Goal: Task Accomplishment & Management: Complete application form

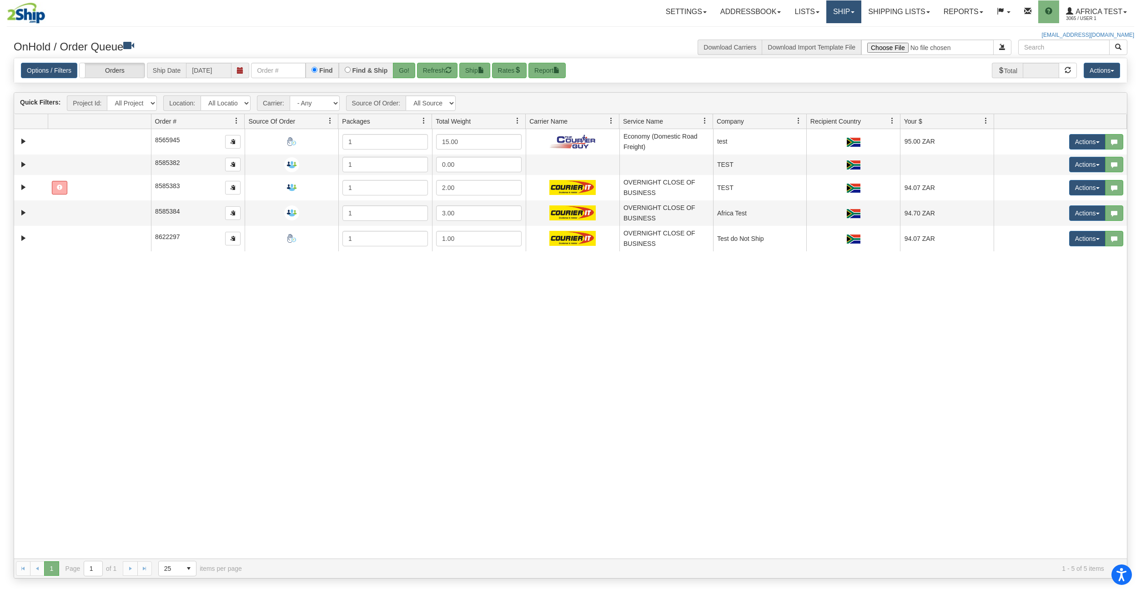
click at [832, 12] on link "Ship" at bounding box center [843, 11] width 35 height 23
click at [915, 11] on link "Shipping lists" at bounding box center [898, 11] width 75 height 23
click at [899, 40] on span "Search Shipment History" at bounding box center [892, 43] width 70 height 7
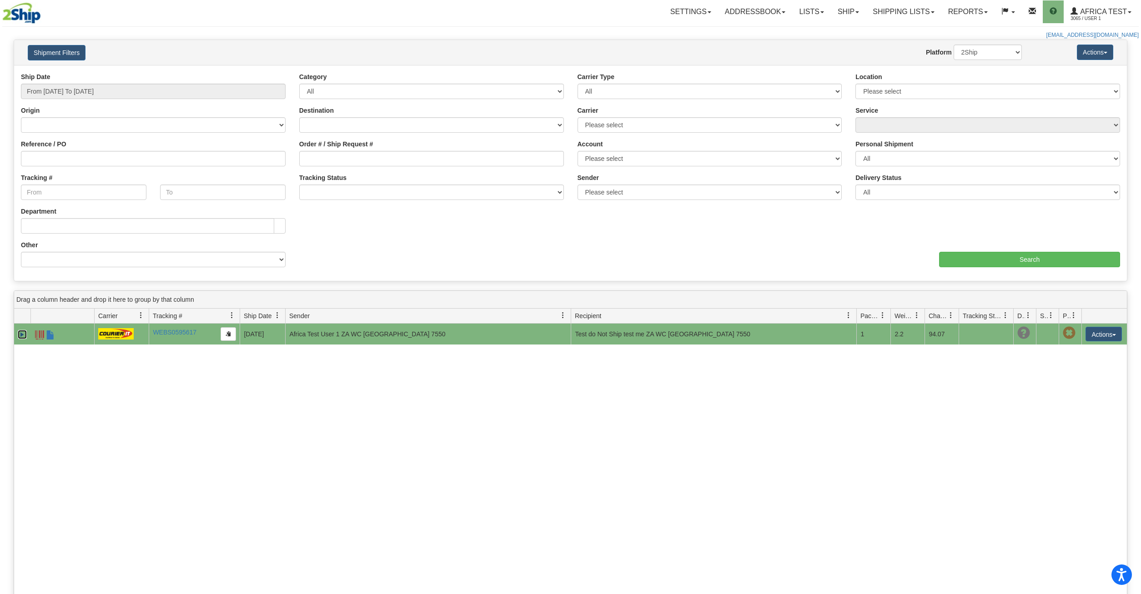
click at [21, 336] on link "Expand" at bounding box center [22, 334] width 9 height 9
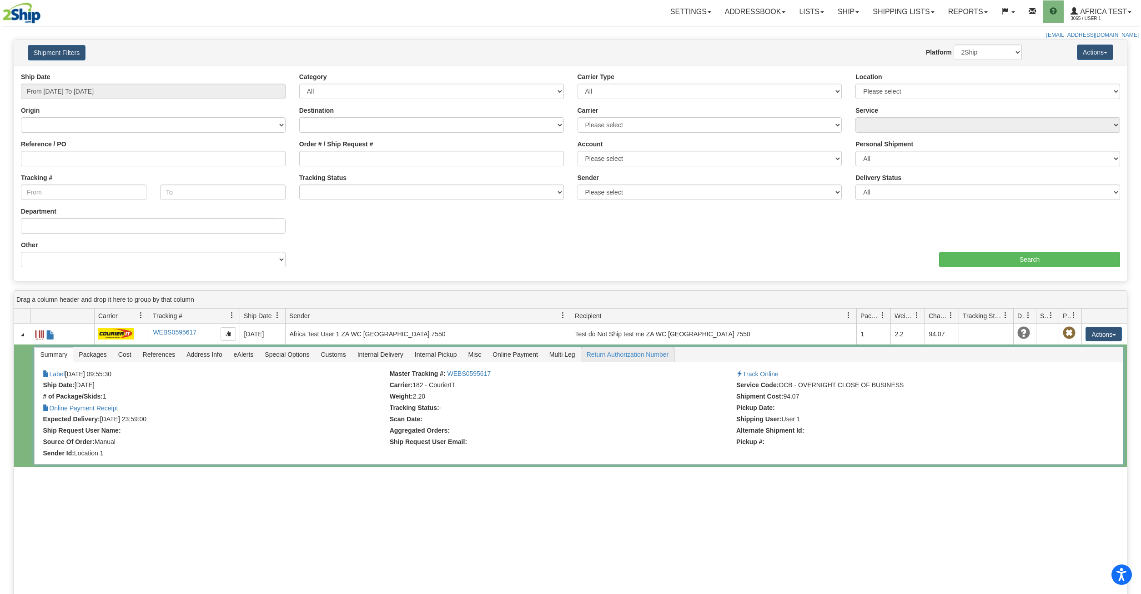
click at [634, 355] on span "Return Authorization Number" at bounding box center [627, 354] width 93 height 15
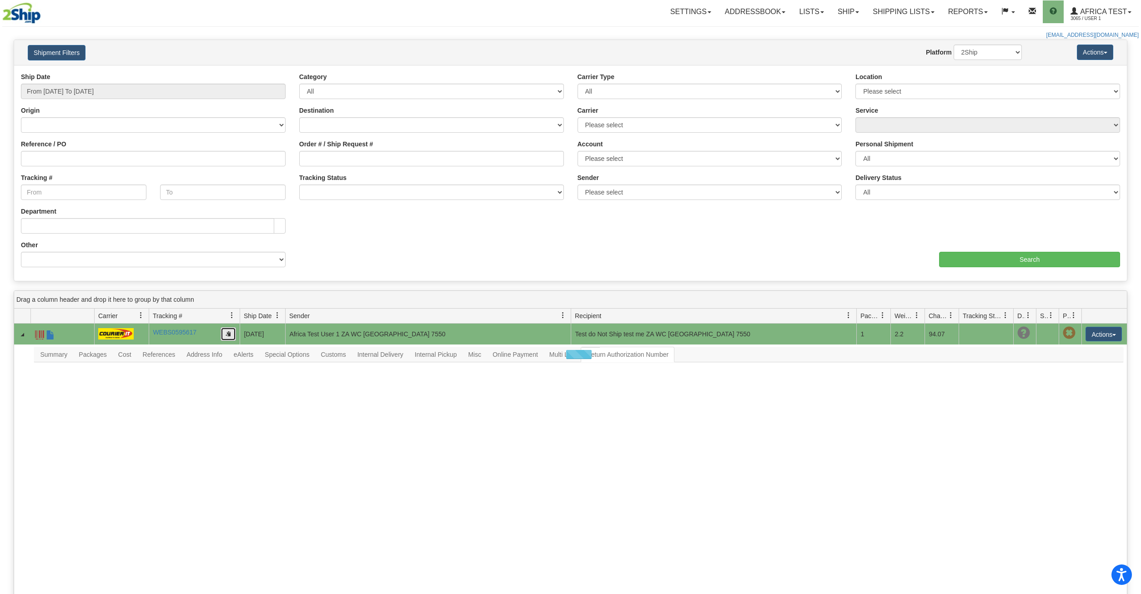
click at [231, 336] on button "button" at bounding box center [228, 334] width 15 height 14
click at [227, 338] on button "button" at bounding box center [228, 334] width 15 height 14
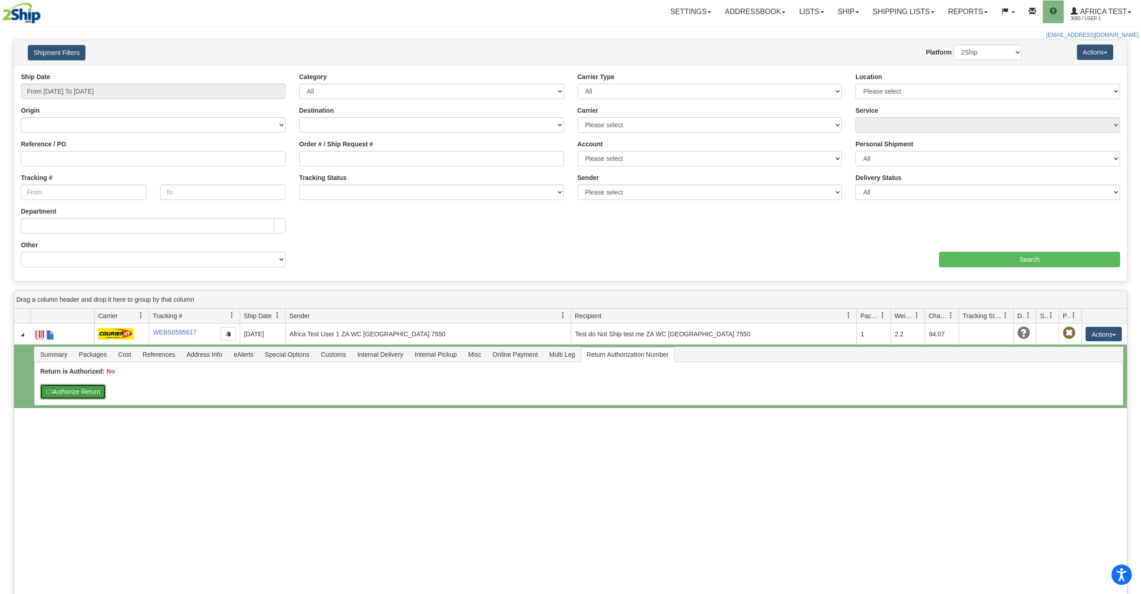
click at [81, 394] on button "Authorize Return" at bounding box center [73, 391] width 66 height 15
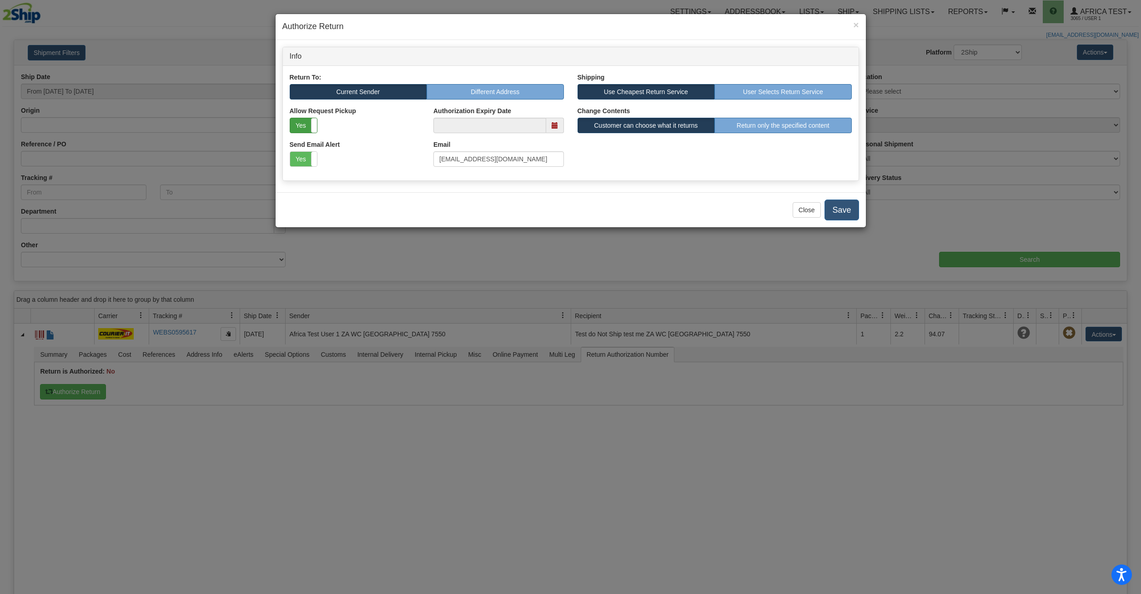
click at [296, 130] on label "Yes" at bounding box center [303, 125] width 27 height 15
click at [562, 127] on span at bounding box center [555, 125] width 18 height 15
click at [557, 127] on span at bounding box center [555, 125] width 6 height 6
click at [297, 129] on label "No" at bounding box center [303, 125] width 27 height 15
click at [553, 128] on span at bounding box center [555, 125] width 6 height 6
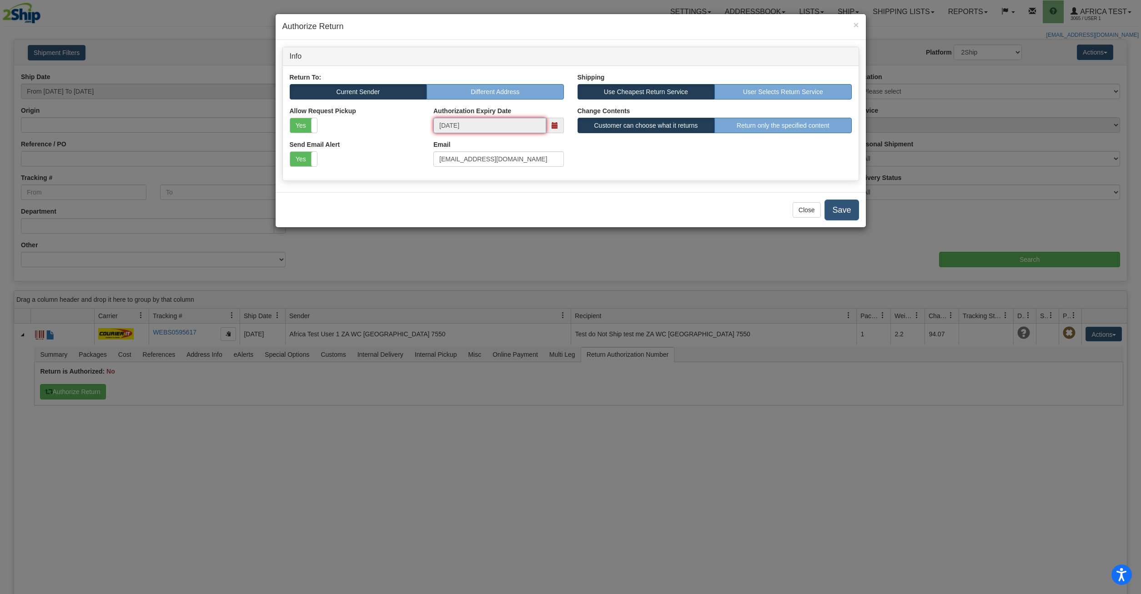
click at [523, 125] on input "2025-09-26" at bounding box center [489, 125] width 113 height 15
click at [547, 144] on span at bounding box center [544, 143] width 6 height 6
click at [531, 226] on td "31" at bounding box center [528, 225] width 15 height 14
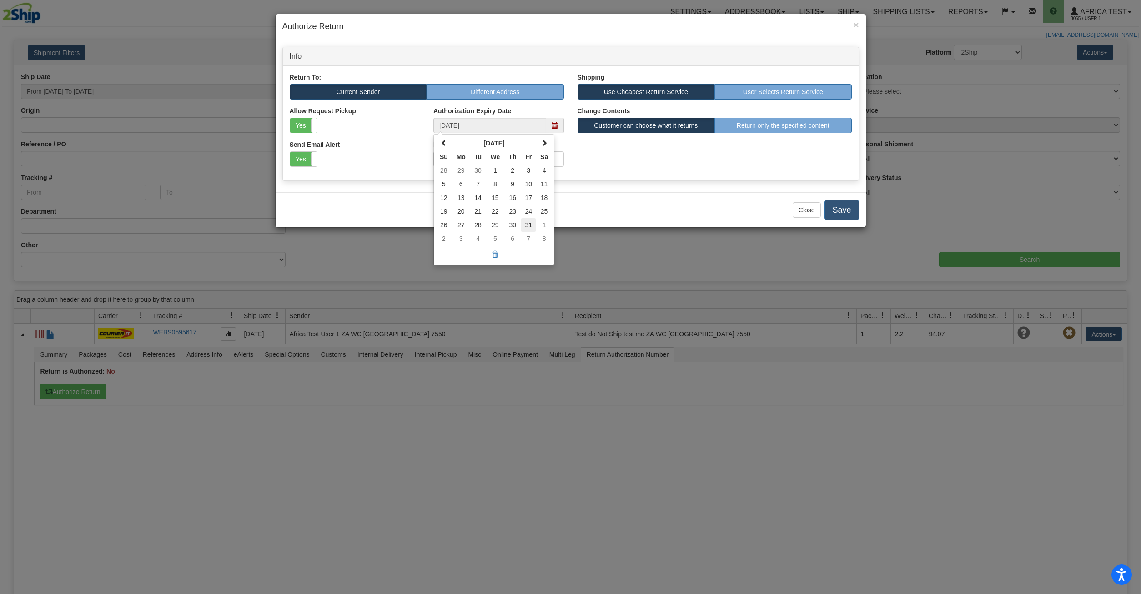
type input "2025-10-31"
click at [308, 131] on label "Yes" at bounding box center [303, 125] width 27 height 15
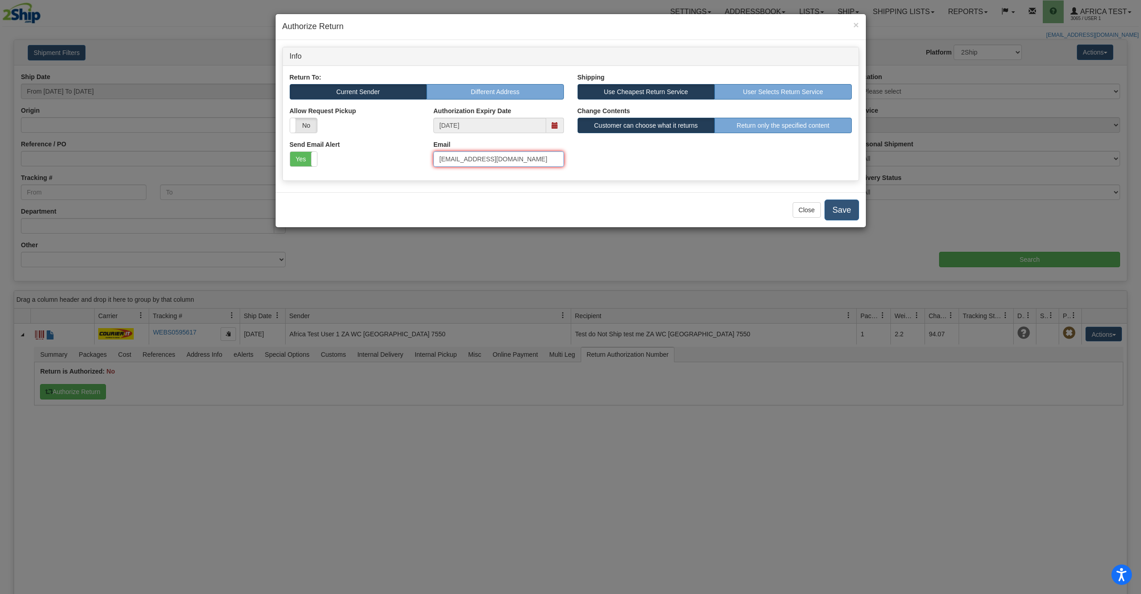
click at [480, 162] on input "test@test.com" at bounding box center [498, 158] width 131 height 15
drag, startPoint x: 493, startPoint y: 161, endPoint x: 376, endPoint y: 151, distance: 117.7
click at [433, 151] on input "test@test.com" at bounding box center [498, 158] width 131 height 15
type input "[EMAIL_ADDRESS][DOMAIN_NAME]"
click at [774, 90] on label "User Selects Return Service" at bounding box center [782, 91] width 137 height 15
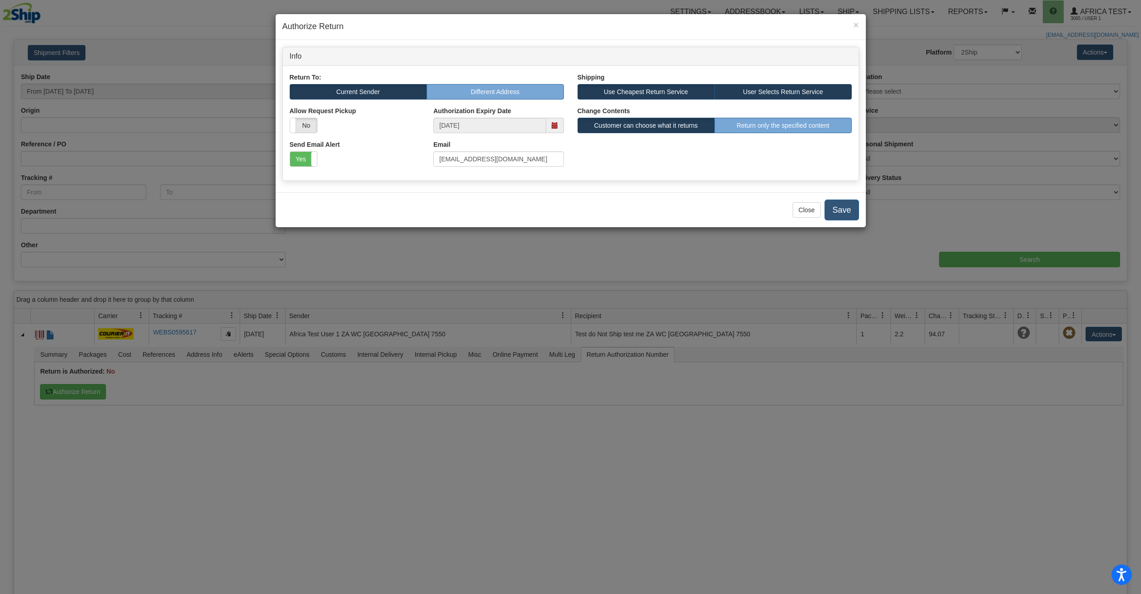
radio input "true"
click at [657, 94] on label "Use Cheapest Return Service" at bounding box center [645, 91] width 137 height 15
radio input "true"
click at [844, 208] on button "Save" at bounding box center [841, 210] width 34 height 21
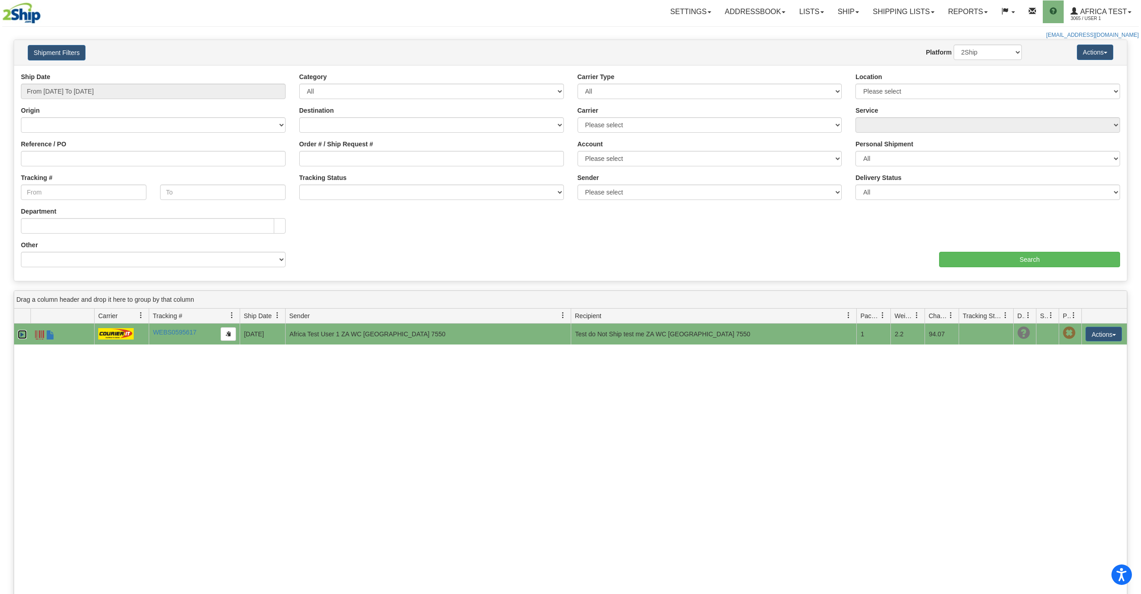
click at [21, 337] on link "Expand" at bounding box center [22, 334] width 9 height 9
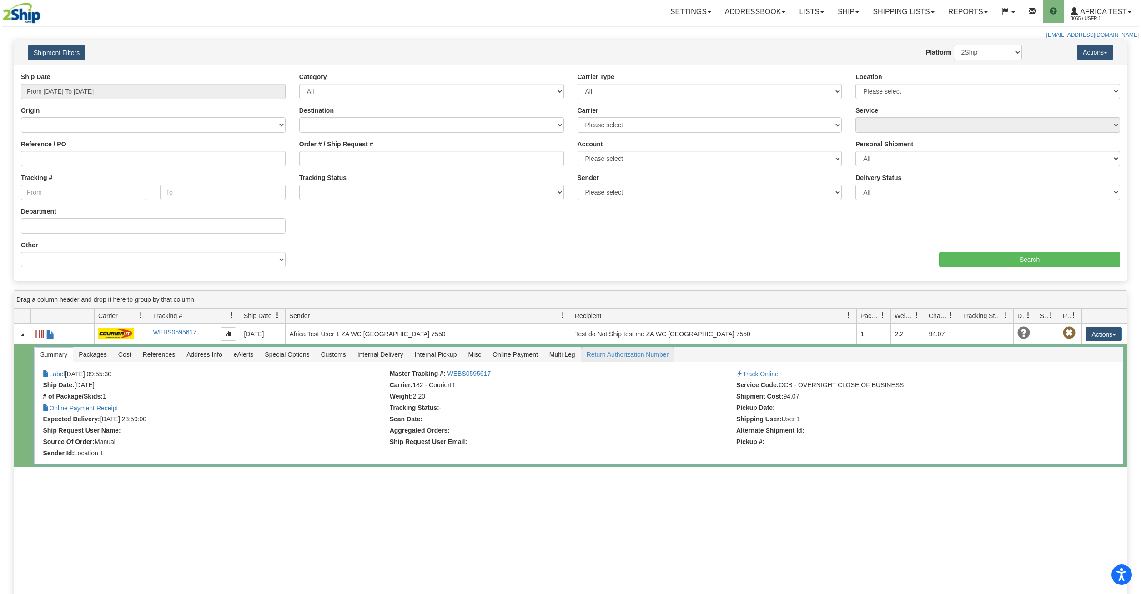
click at [611, 359] on span "Return Authorization Number" at bounding box center [627, 354] width 93 height 15
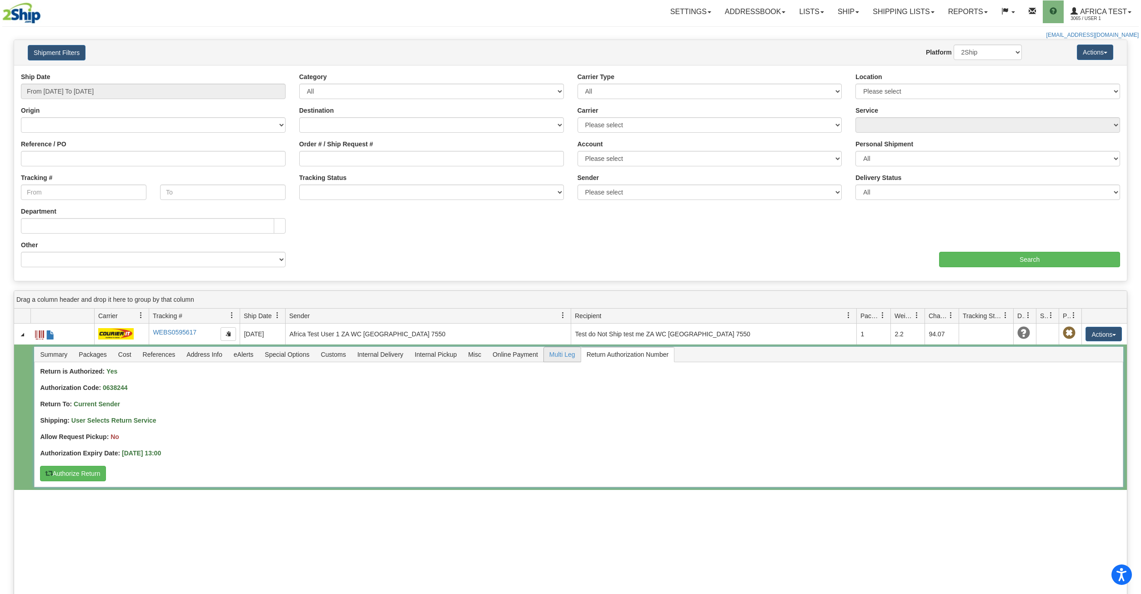
click at [572, 357] on span "Multi Leg" at bounding box center [562, 354] width 37 height 15
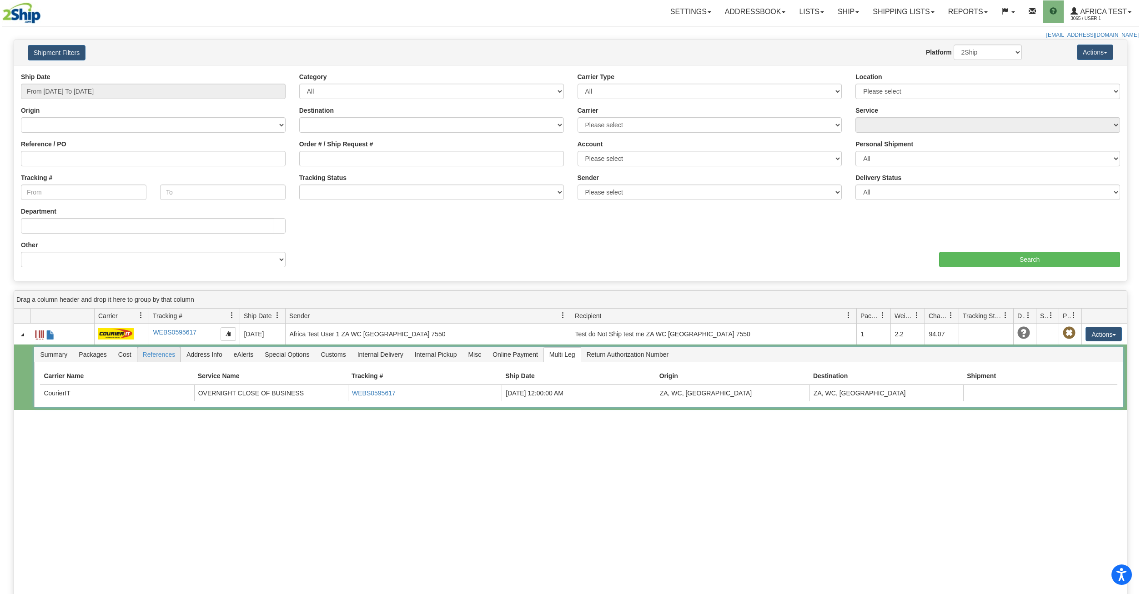
click at [161, 356] on span "References" at bounding box center [159, 354] width 44 height 15
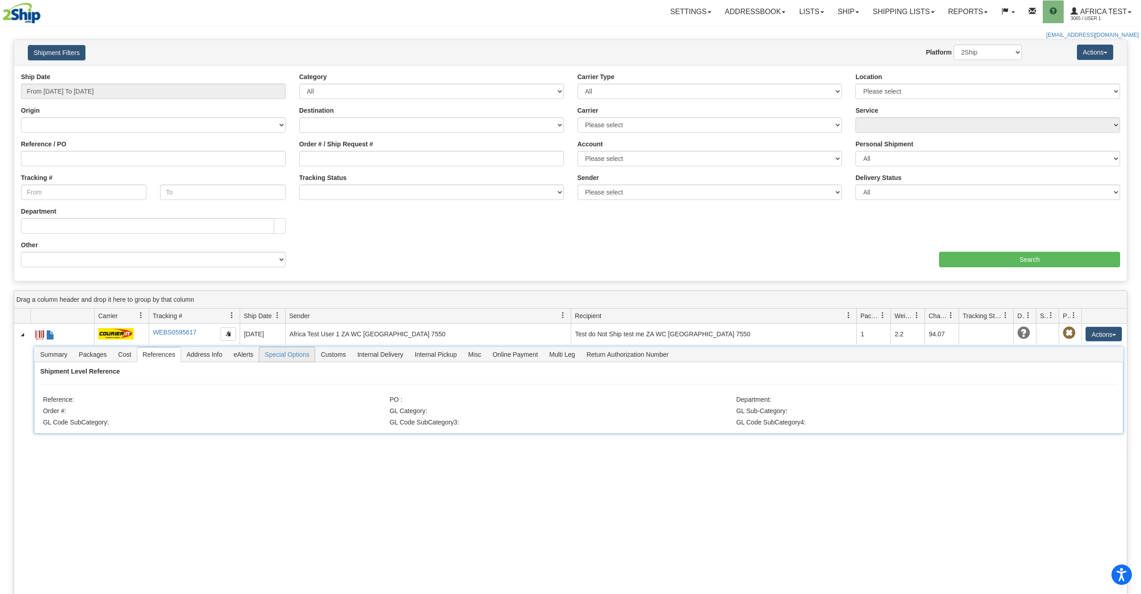
click at [277, 357] on span "Special Options" at bounding box center [286, 354] width 55 height 15
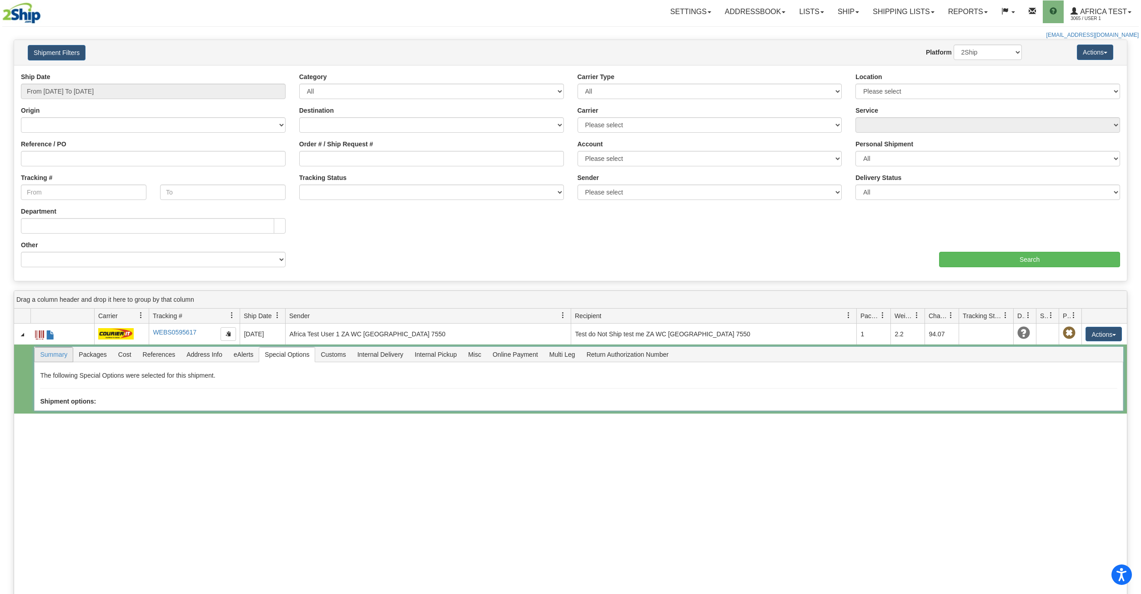
click at [46, 352] on span "Summary" at bounding box center [54, 354] width 38 height 15
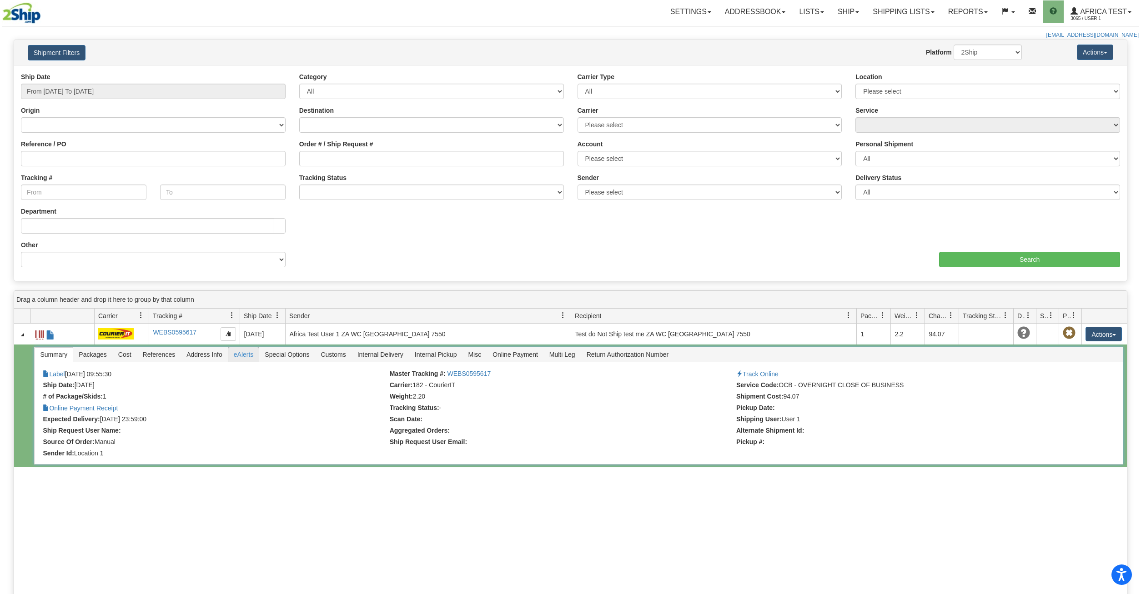
click at [233, 357] on span "eAlerts" at bounding box center [243, 354] width 31 height 15
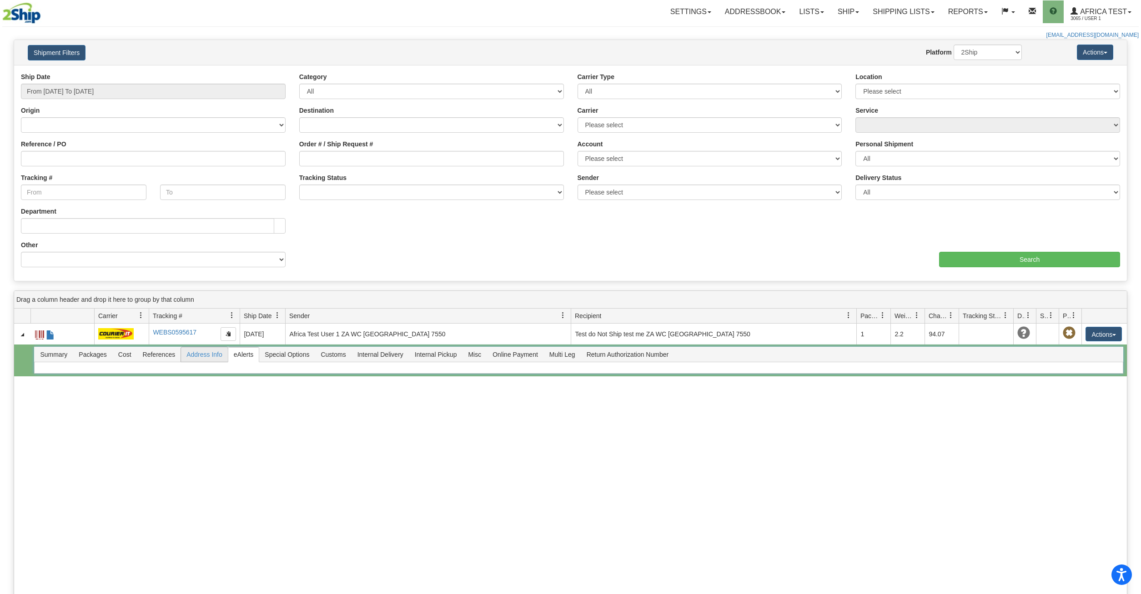
click at [221, 357] on span "Address Info" at bounding box center [204, 354] width 47 height 15
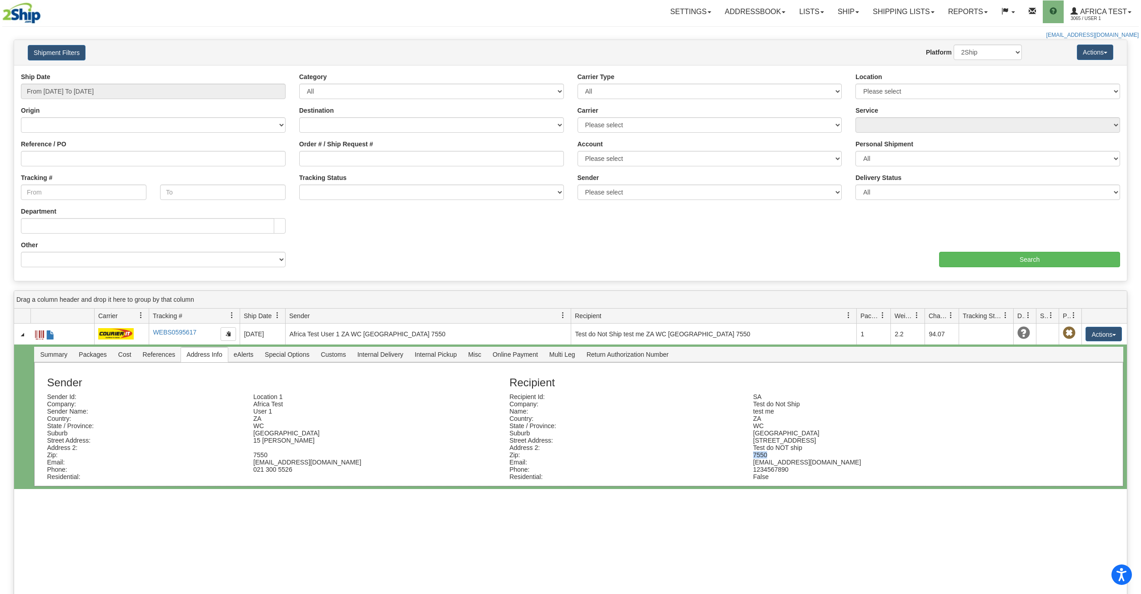
drag, startPoint x: 804, startPoint y: 460, endPoint x: 703, endPoint y: 457, distance: 101.0
click at [703, 457] on div "Zip: 7550" at bounding box center [778, 455] width 552 height 7
drag, startPoint x: 817, startPoint y: 454, endPoint x: 700, endPoint y: 452, distance: 116.9
click at [700, 452] on div "Address 2: Test do NOT ship" at bounding box center [778, 447] width 552 height 7
drag, startPoint x: 796, startPoint y: 439, endPoint x: 721, endPoint y: 438, distance: 75.0
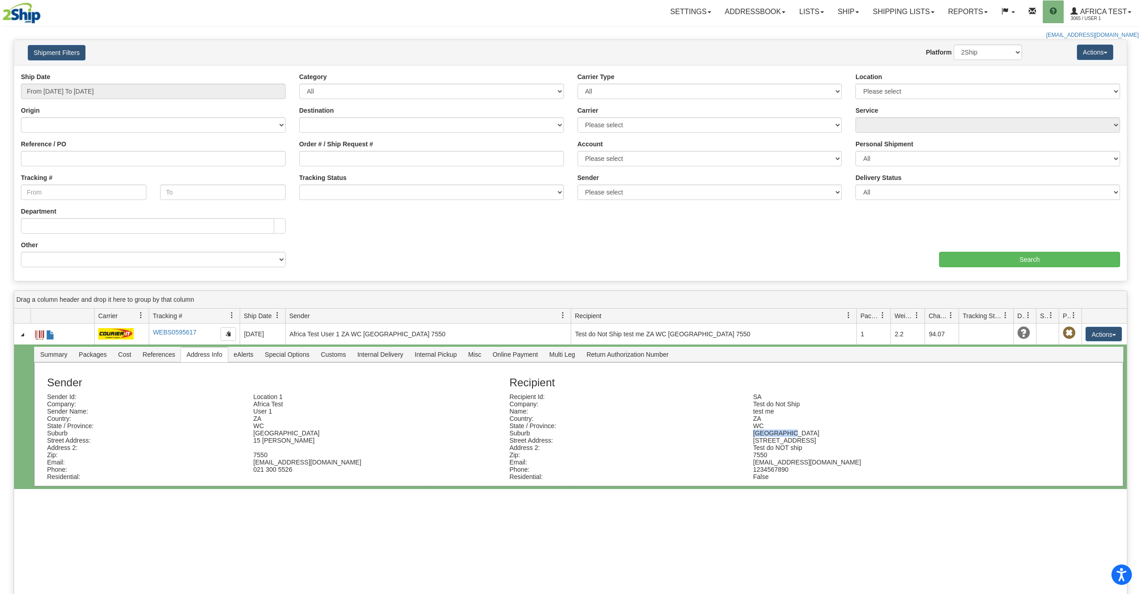
click at [721, 437] on div "Suburb durbanville" at bounding box center [778, 433] width 552 height 7
click at [663, 426] on div "State / Province: WC" at bounding box center [778, 425] width 552 height 7
drag, startPoint x: 801, startPoint y: 405, endPoint x: 662, endPoint y: 416, distance: 139.1
click at [672, 416] on div "Recipient Recipient Id: SA Company: Test do Not Ship Name: test me Country: ZA …" at bounding box center [778, 424] width 552 height 113
drag, startPoint x: 777, startPoint y: 407, endPoint x: 678, endPoint y: 409, distance: 99.6
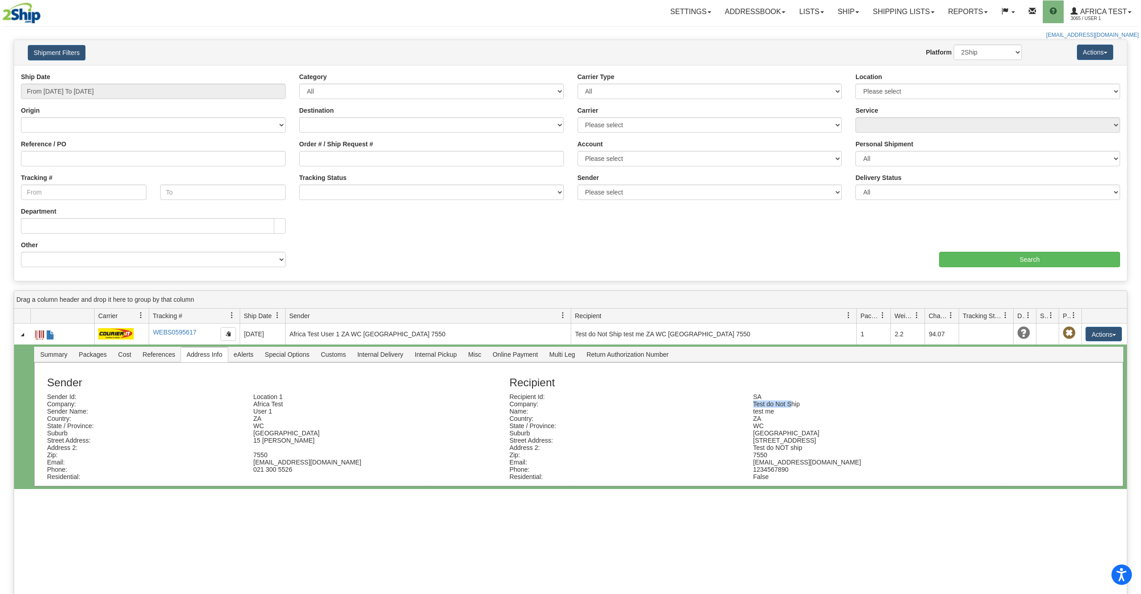
click at [679, 408] on div "Company: Test do Not Ship" at bounding box center [778, 404] width 552 height 7
click at [719, 401] on div "Recipient Id: SA" at bounding box center [778, 396] width 552 height 7
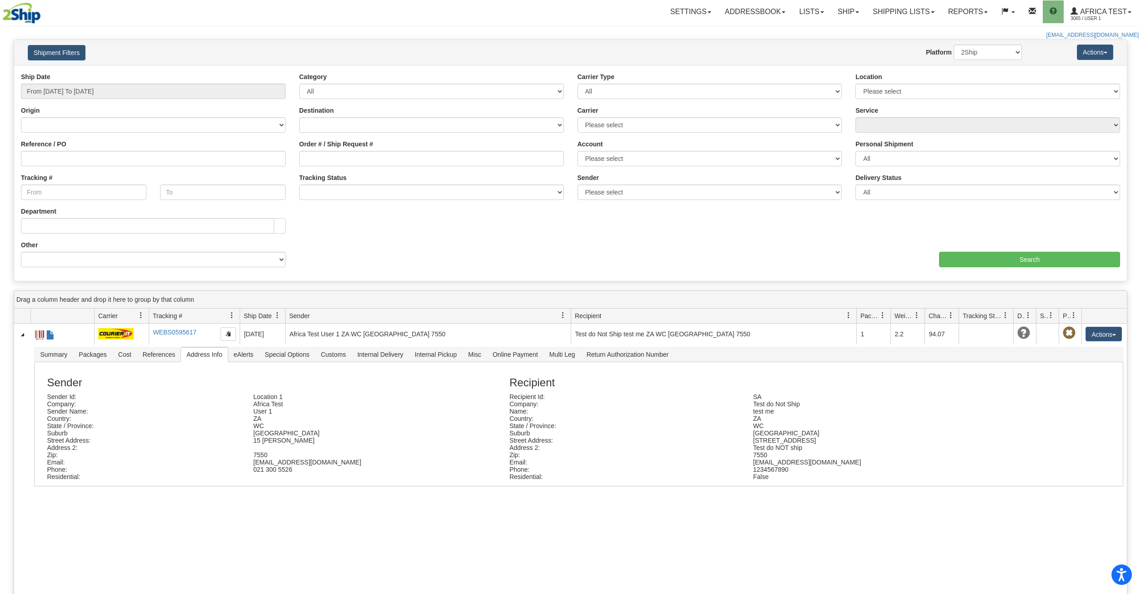
click at [683, 547] on div "8622277 3065 WEBS0595617 WEBS0595617 2025-09-25 2025-09-25 09:55:30 Africa Test…" at bounding box center [570, 545] width 1113 height 442
click at [1088, 18] on span "3065 / User 1" at bounding box center [1104, 18] width 68 height 9
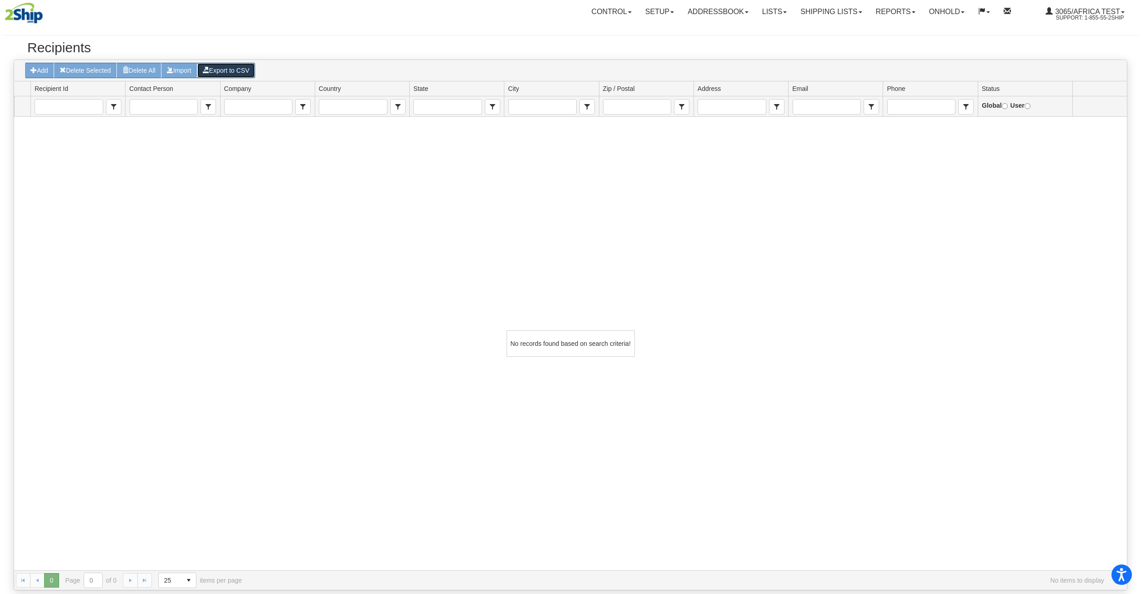
click at [239, 78] on button "Export to CSV" at bounding box center [226, 70] width 59 height 15
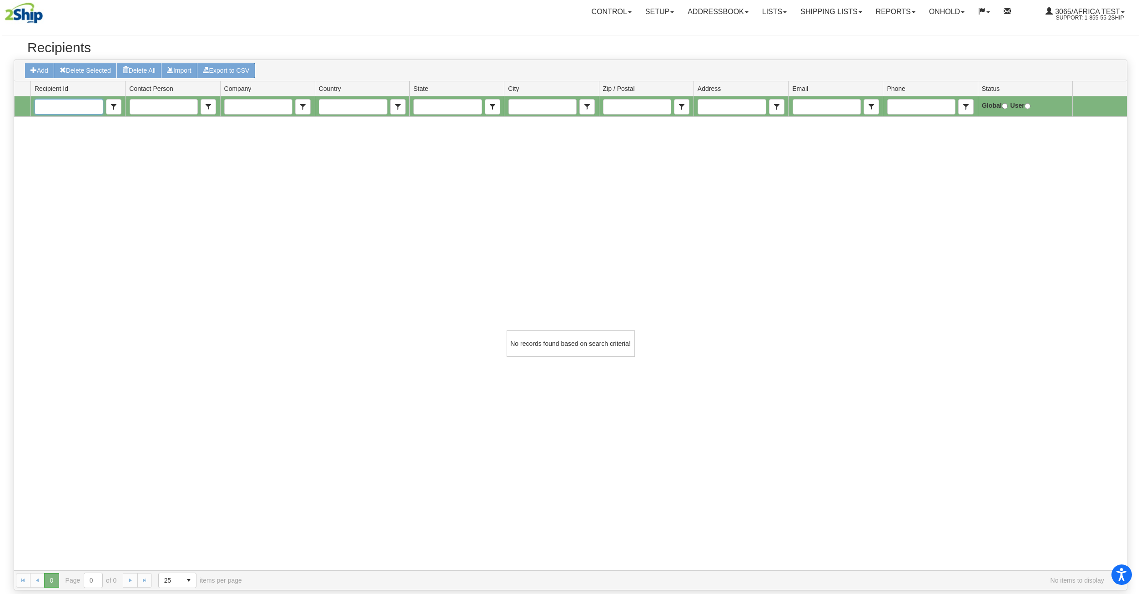
click at [69, 107] on input "Recipient Id" at bounding box center [68, 107] width 67 height 15
type input "test"
click at [160, 107] on input "Contact Person" at bounding box center [163, 107] width 67 height 15
type input "[PERSON_NAME]"
click at [251, 106] on input "Company" at bounding box center [258, 107] width 67 height 15
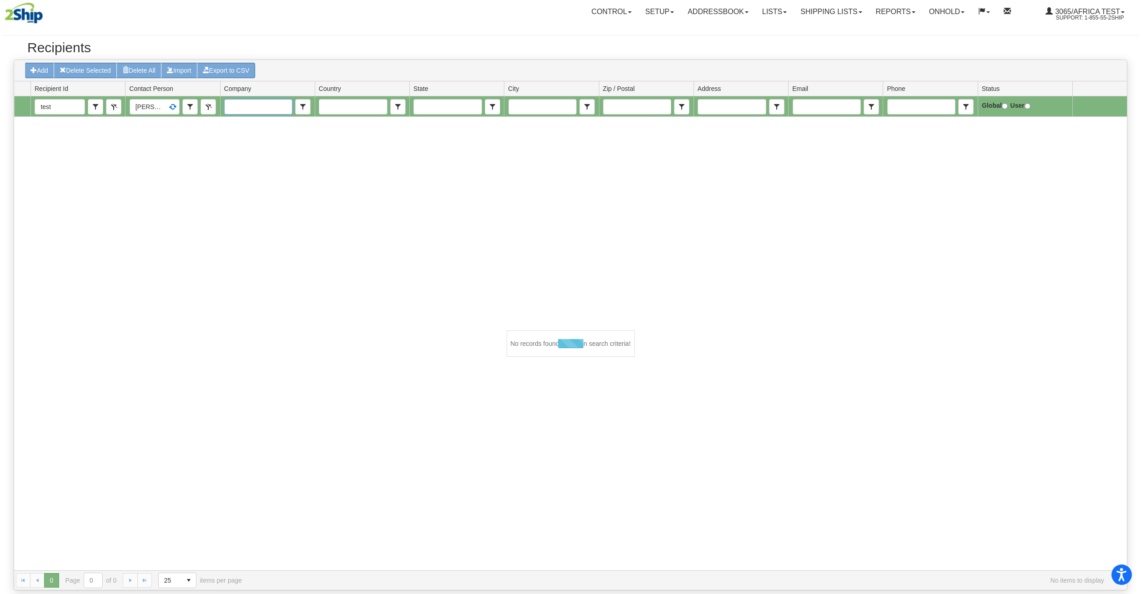
type input "3"
type input "2Ship"
click at [332, 112] on input "Country" at bounding box center [352, 107] width 67 height 15
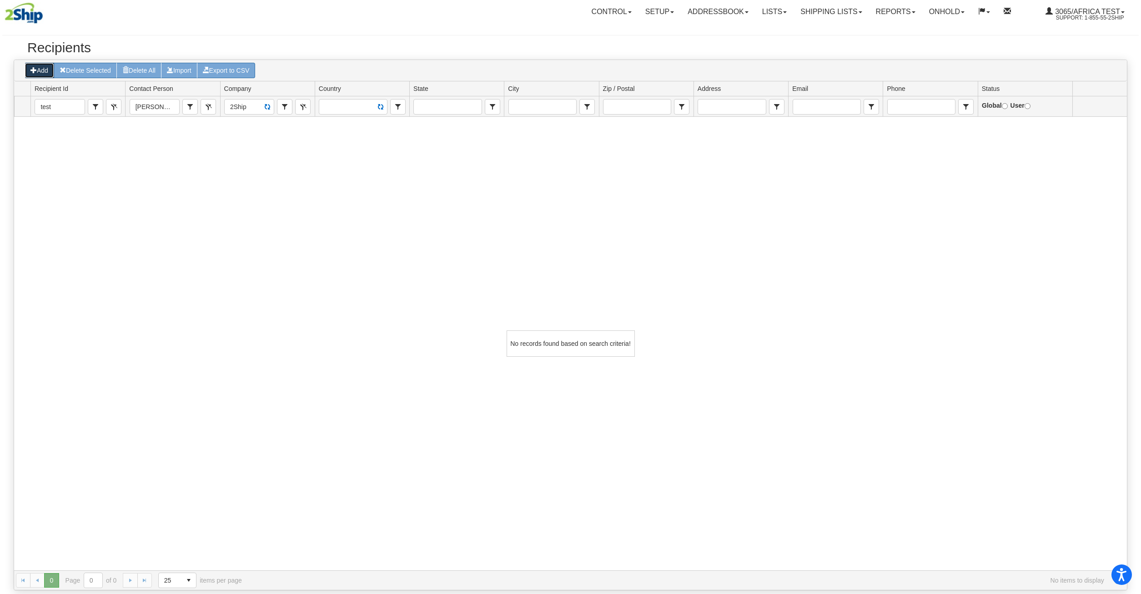
click at [46, 72] on button "Add" at bounding box center [40, 70] width 30 height 15
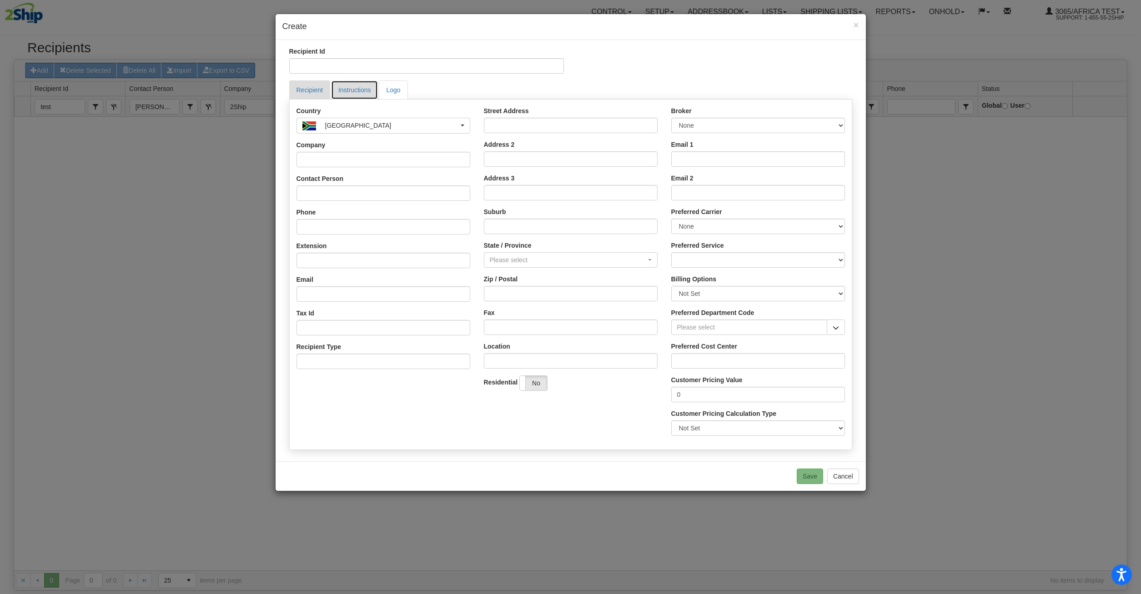
click at [366, 91] on link "Instructions" at bounding box center [354, 89] width 47 height 19
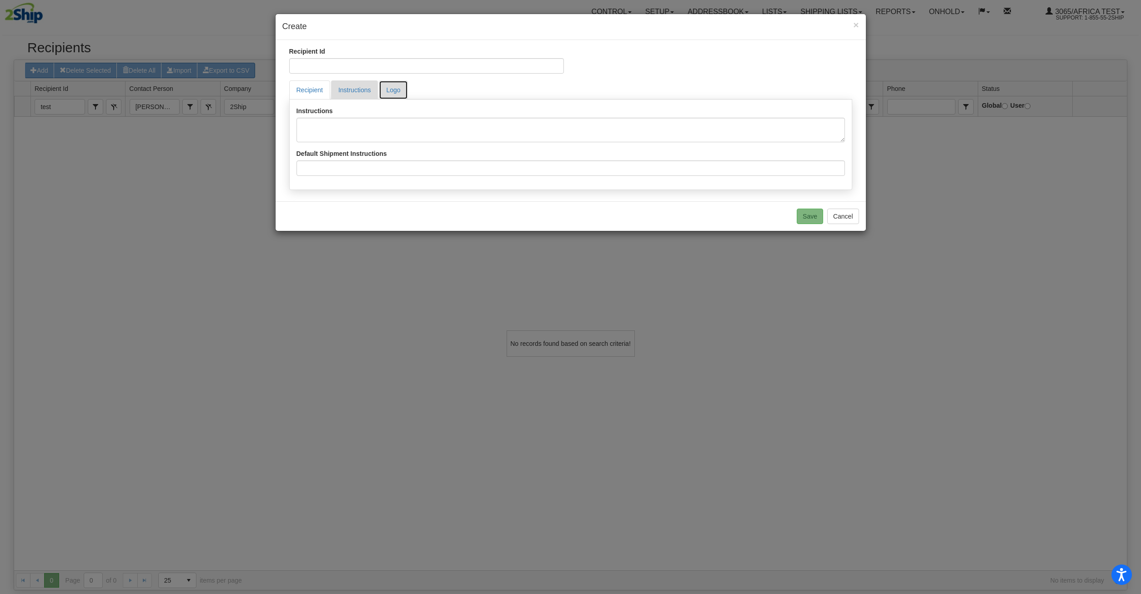
click at [387, 90] on link "Logo" at bounding box center [393, 89] width 29 height 19
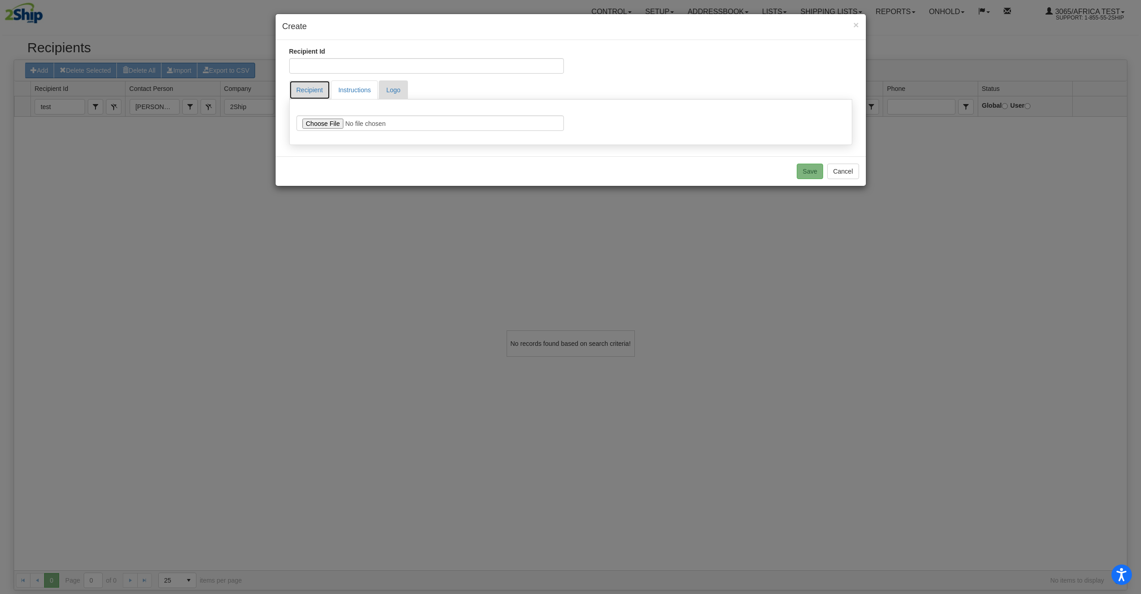
click at [320, 91] on link "Recipient" at bounding box center [309, 89] width 41 height 19
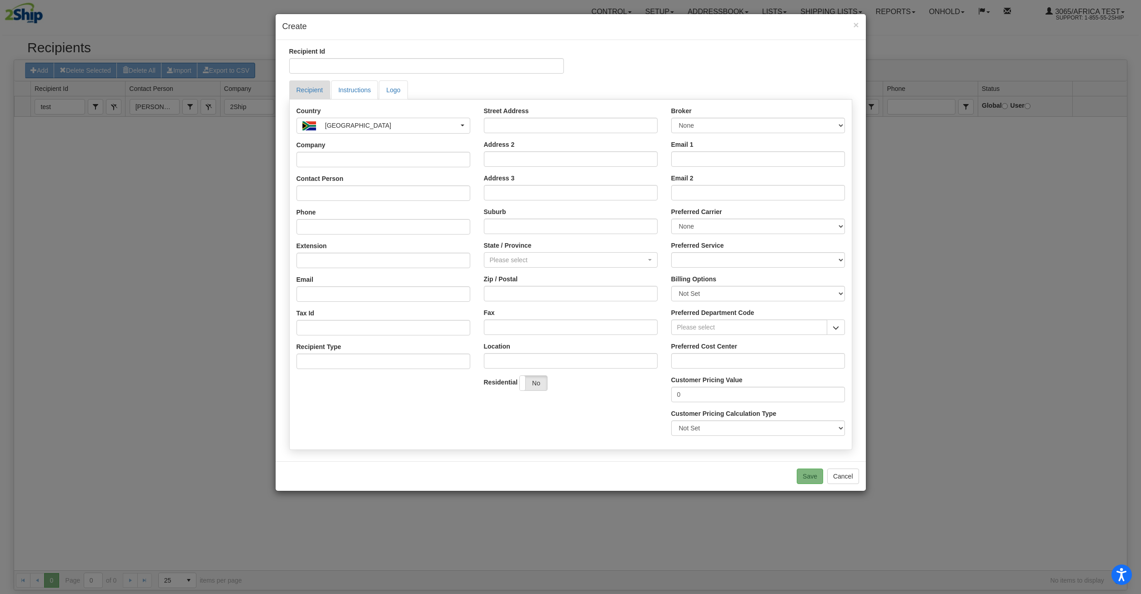
click at [344, 168] on div "Country [GEOGRAPHIC_DATA] [GEOGRAPHIC_DATA] [GEOGRAPHIC_DATA] [US_STATE] [GEOGR…" at bounding box center [383, 241] width 187 height 270
click at [342, 161] on input "Company" at bounding box center [383, 159] width 174 height 15
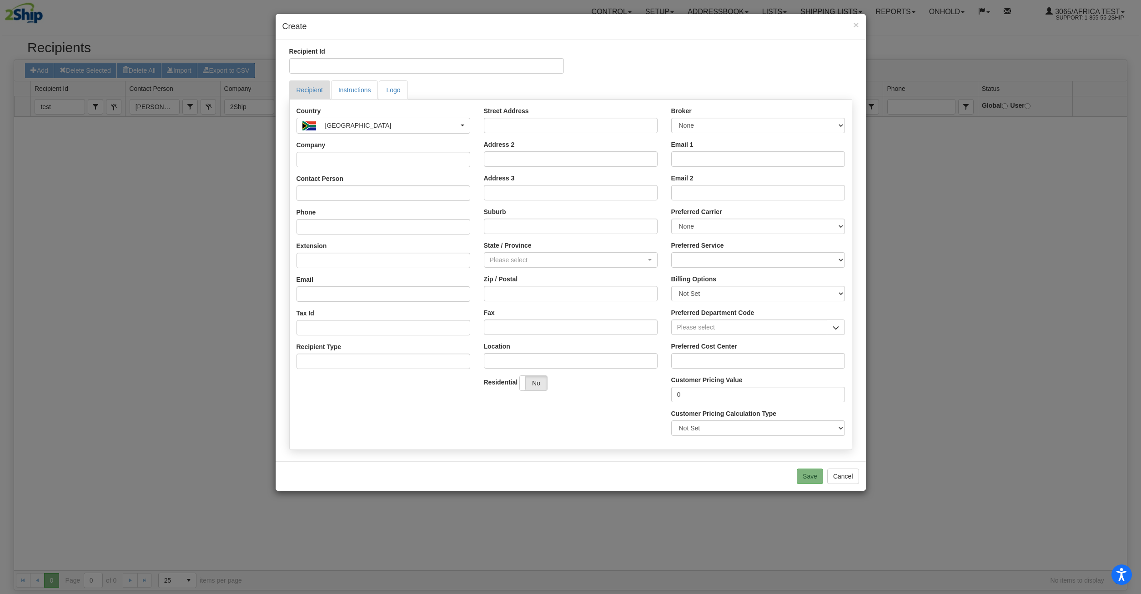
select select "CA"
type input "Test do Not Ship"
type input "[STREET_ADDRESS]"
type input "Test do NOT ship"
type input "[GEOGRAPHIC_DATA]"
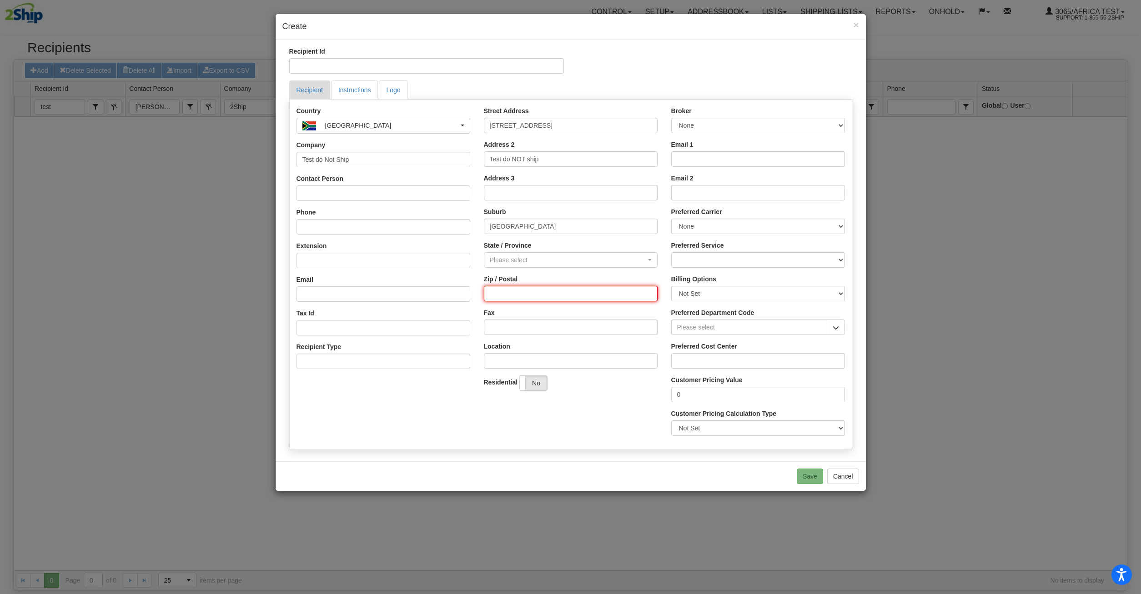
type input "T5A0A1"
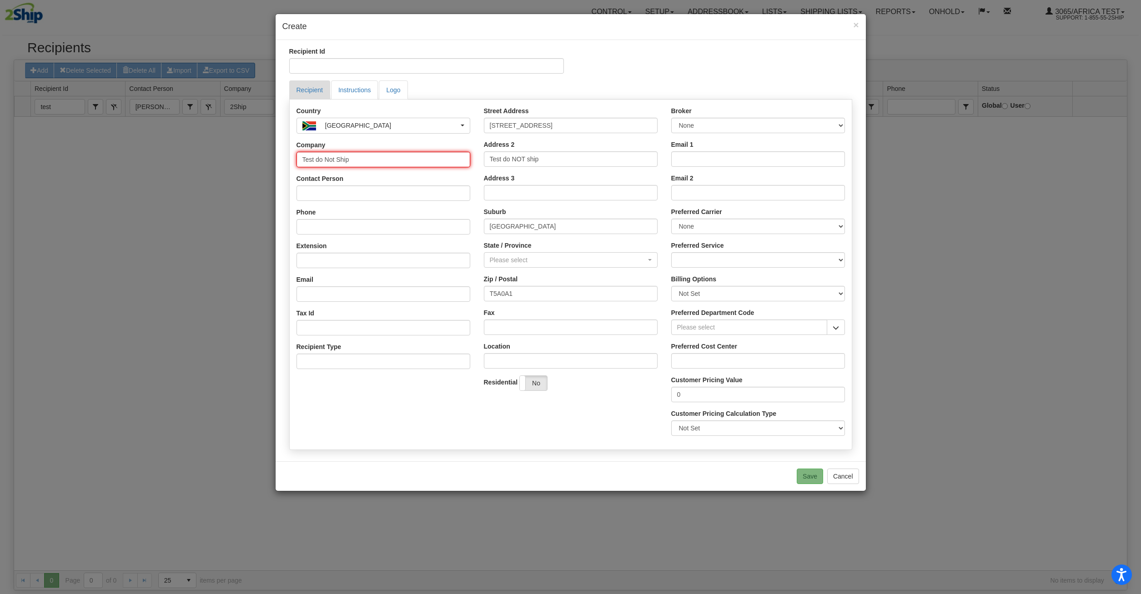
select select "AB"
click at [820, 480] on button "Save" at bounding box center [810, 476] width 26 height 15
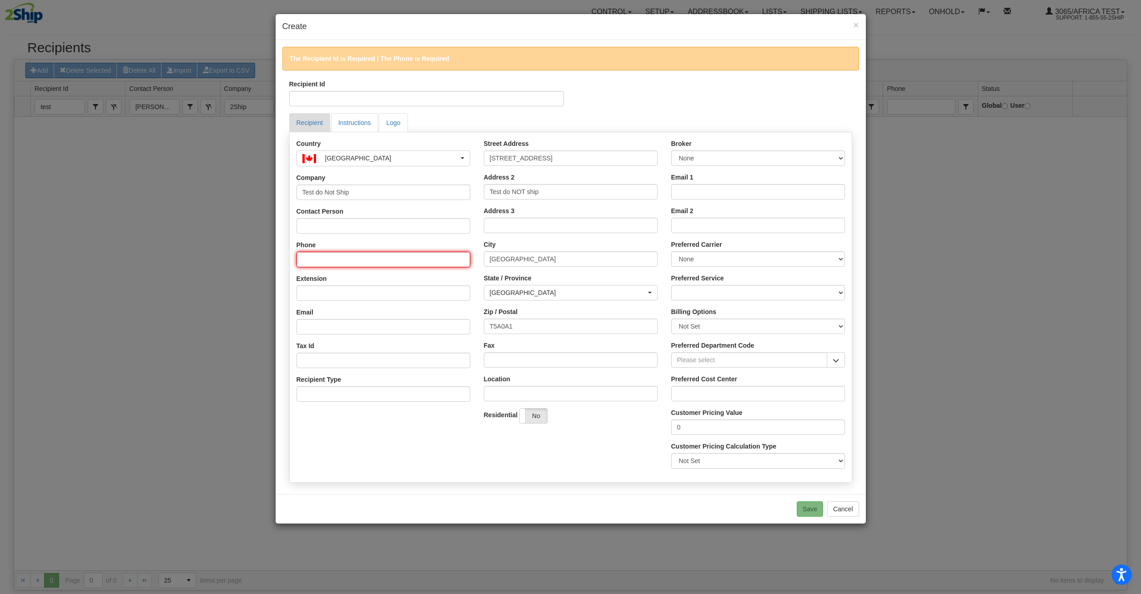
click at [344, 253] on input "Phone" at bounding box center [383, 259] width 174 height 15
type input "0987654321"
click at [806, 507] on button "Save" at bounding box center [810, 509] width 26 height 15
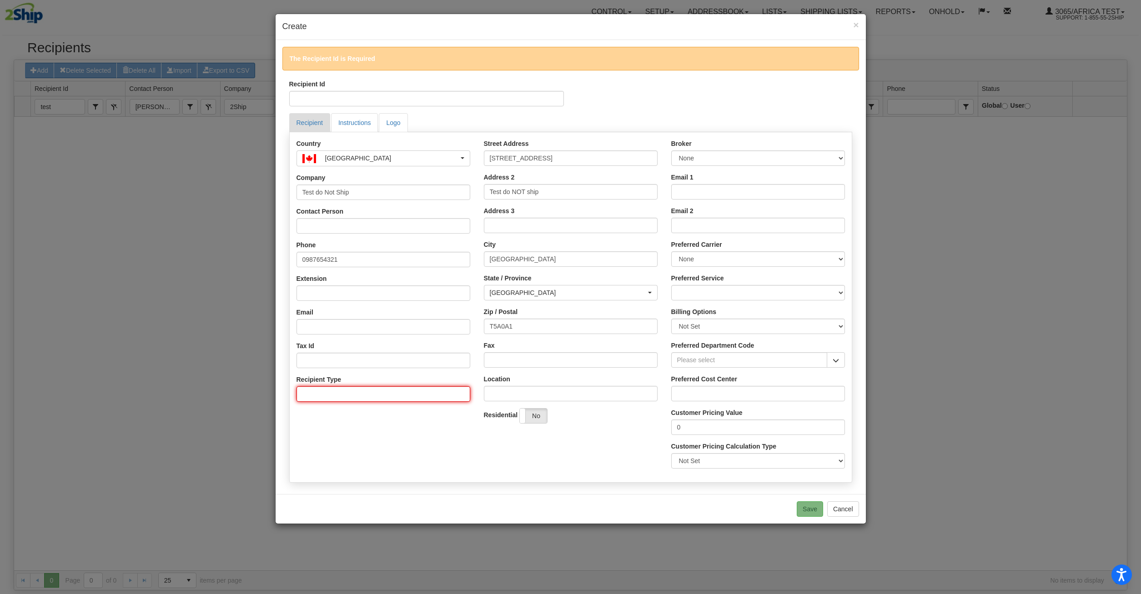
click at [401, 391] on input "Recipient Type" at bounding box center [383, 394] width 174 height 15
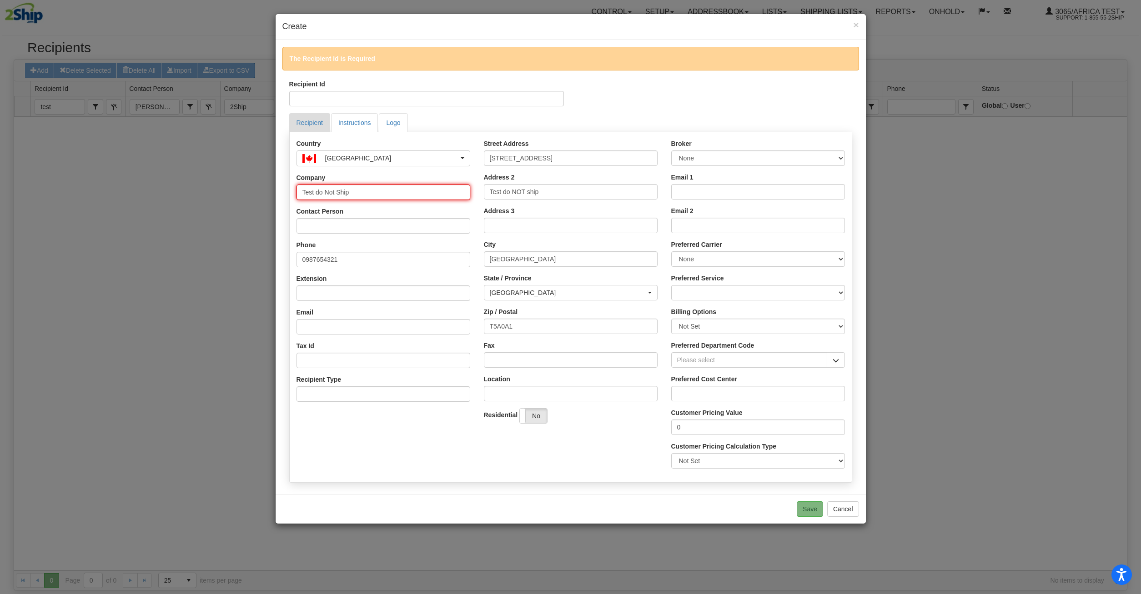
click at [355, 192] on input "Test do Not Ship" at bounding box center [383, 192] width 174 height 15
click at [346, 220] on input "Contact Person" at bounding box center [383, 225] width 174 height 15
click at [717, 194] on input "Email 1" at bounding box center [758, 191] width 174 height 15
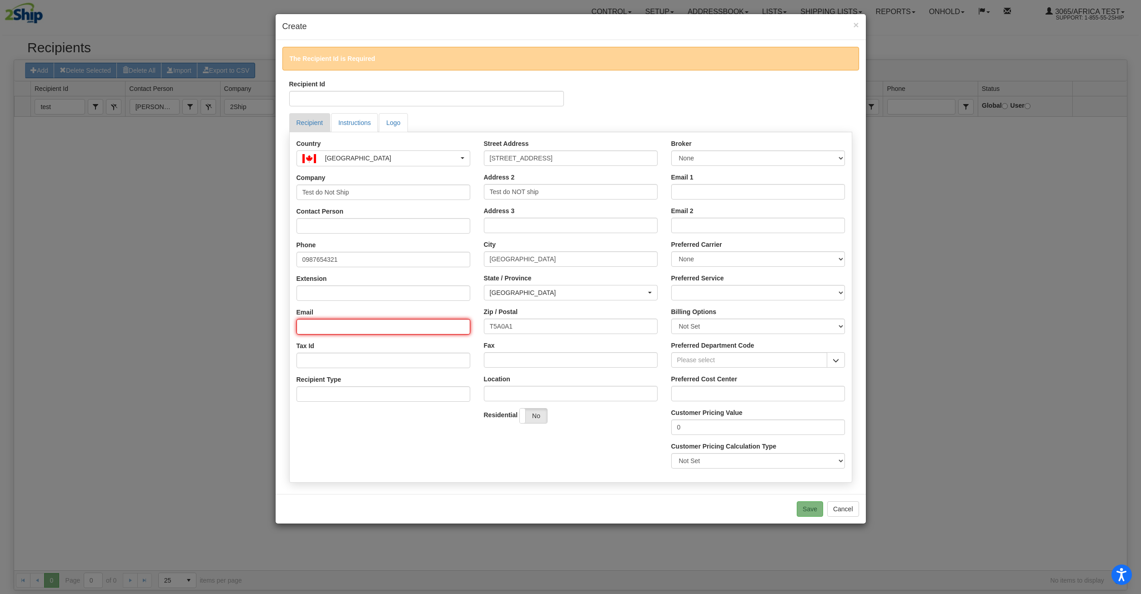
click at [362, 332] on input "Email" at bounding box center [383, 326] width 174 height 15
type input "[EMAIL_ADDRESS][DOMAIN_NAME]"
click at [372, 131] on link "Instructions" at bounding box center [354, 122] width 47 height 19
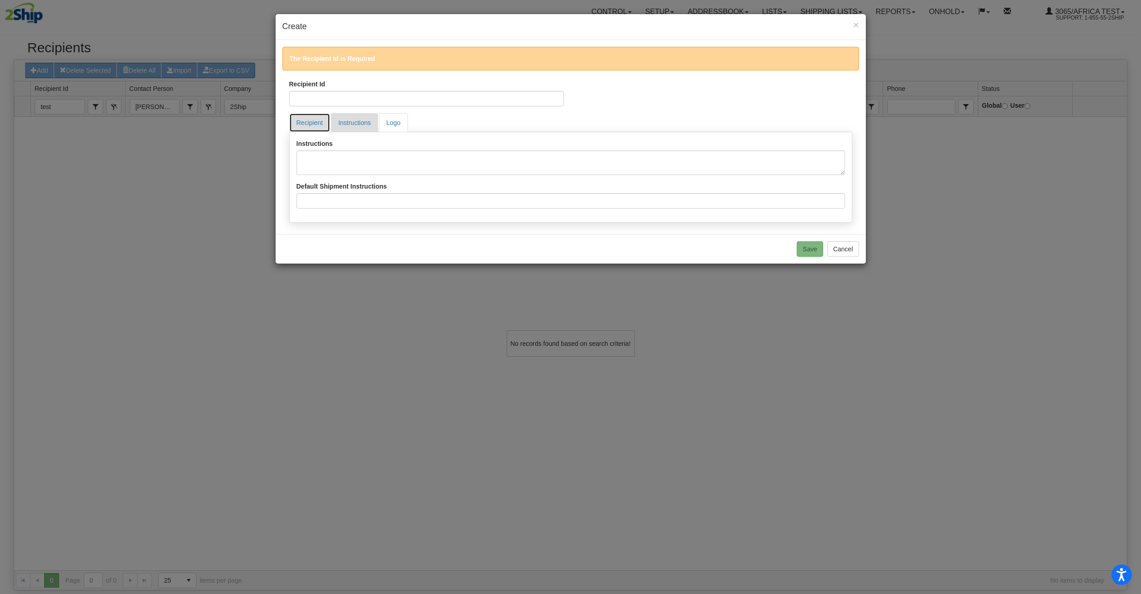
click at [320, 127] on link "Recipient" at bounding box center [309, 122] width 41 height 19
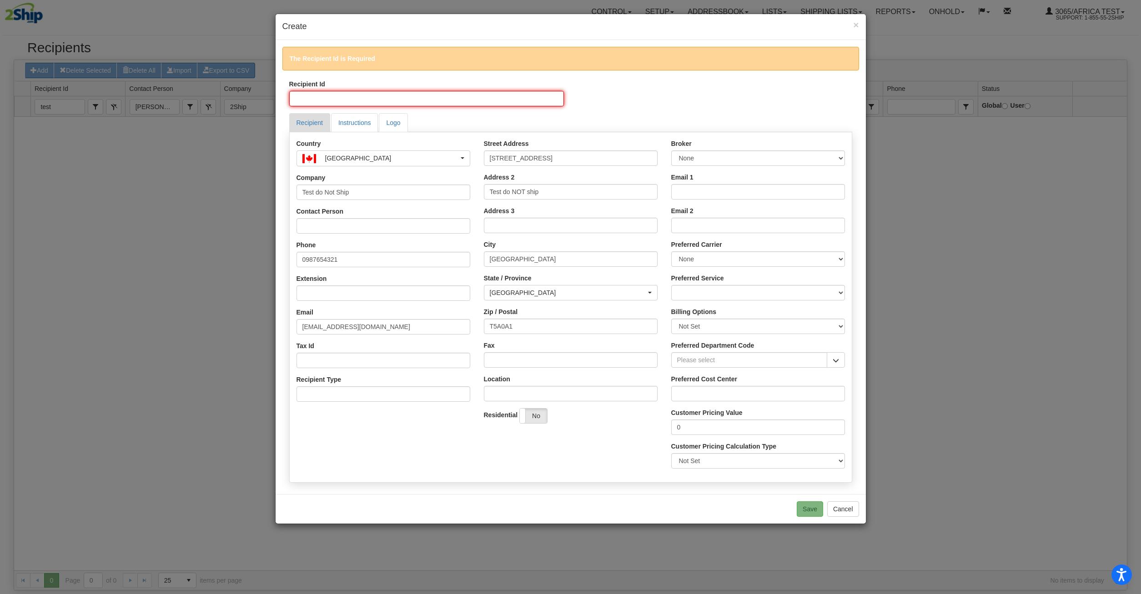
click at [321, 102] on input "Recipient Id" at bounding box center [426, 98] width 275 height 15
type input "test"
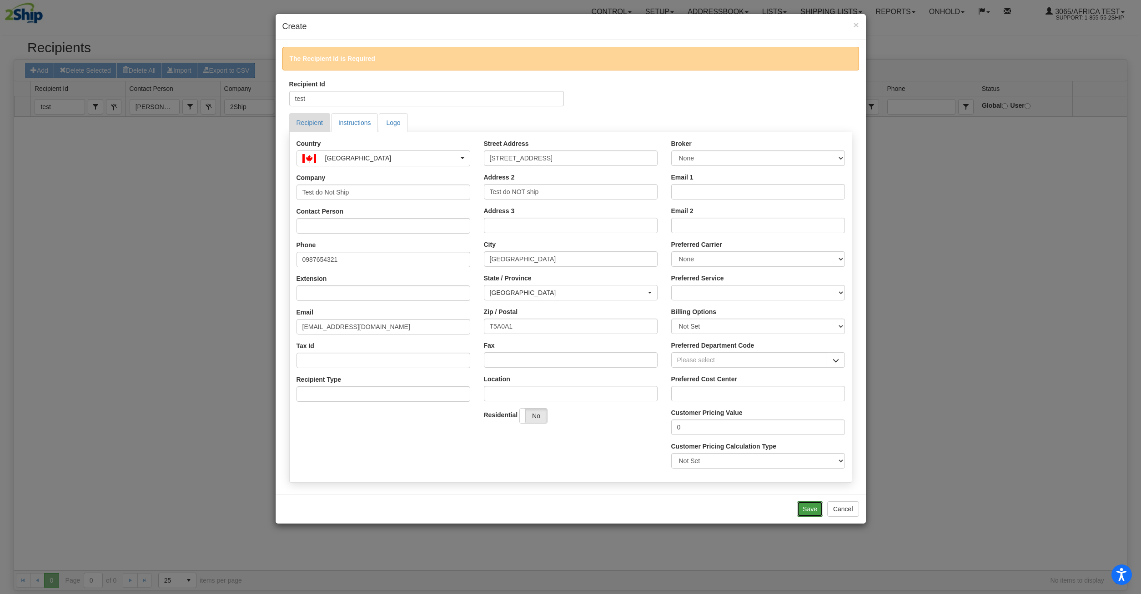
click at [816, 507] on button "Save" at bounding box center [810, 509] width 26 height 15
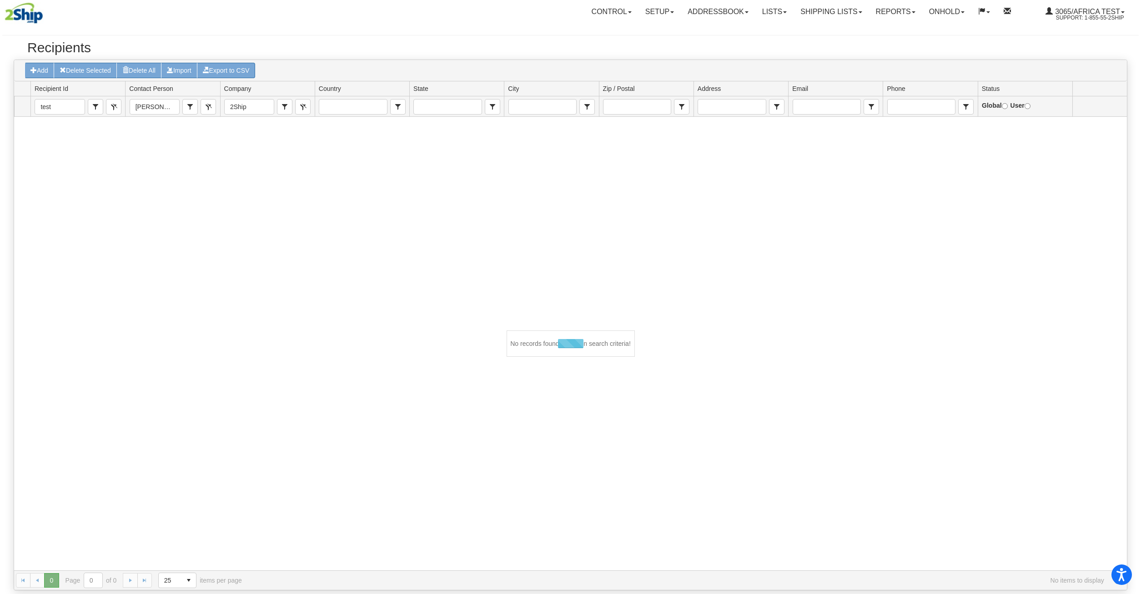
click at [548, 325] on div at bounding box center [570, 344] width 1113 height 454
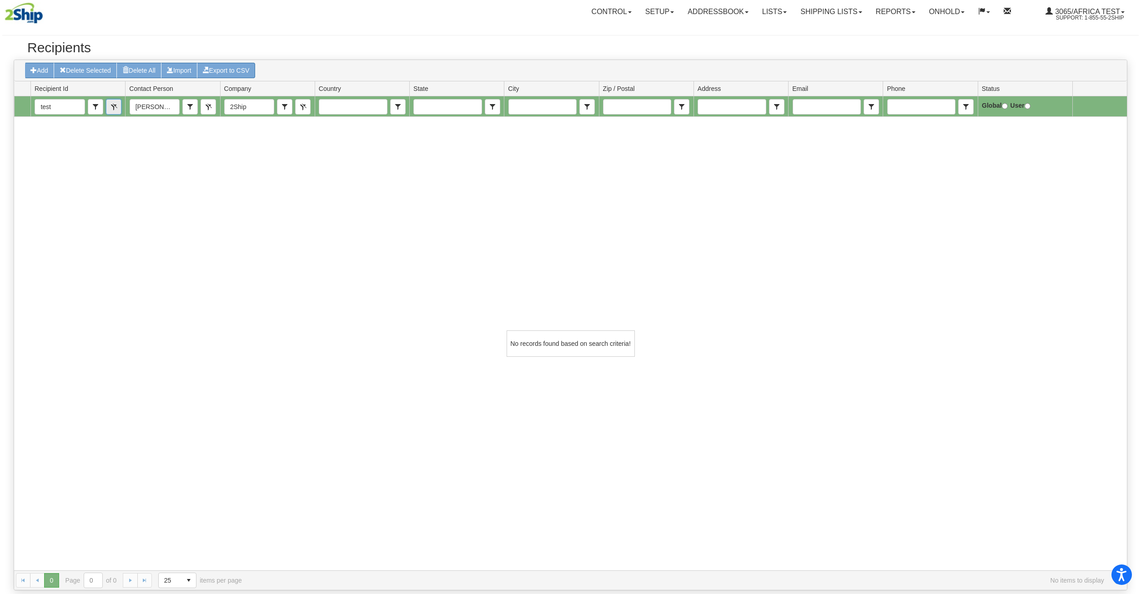
click at [109, 110] on button "Clear" at bounding box center [113, 106] width 15 height 15
click at [211, 110] on button "Clear" at bounding box center [208, 106] width 15 height 15
click at [302, 110] on button "Clear" at bounding box center [302, 106] width 15 height 15
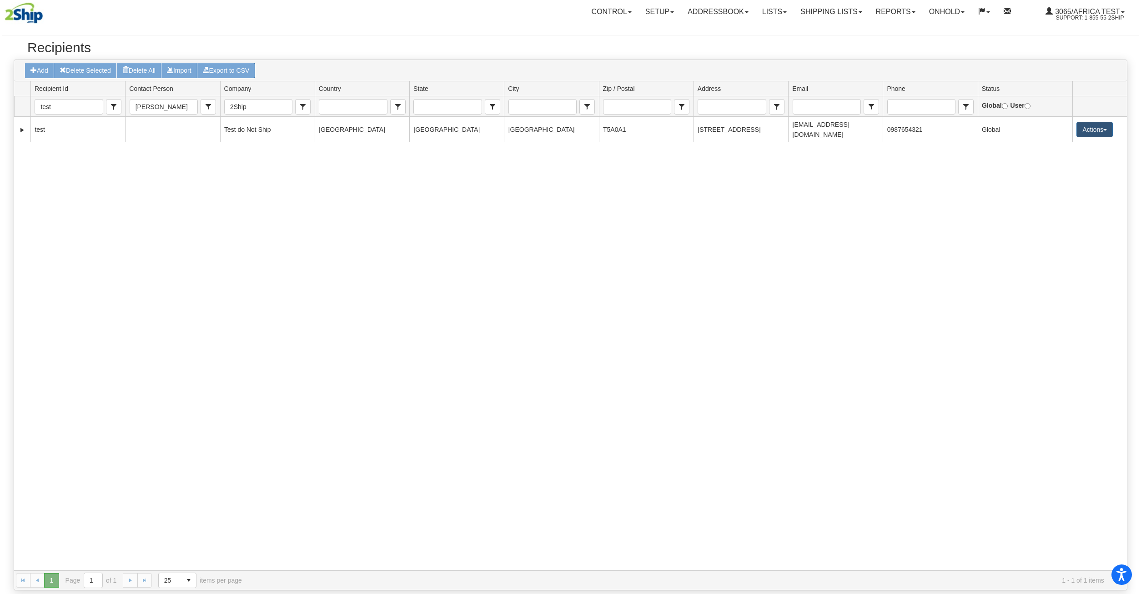
click at [569, 162] on div "2246159 test Test do Not Ship [GEOGRAPHIC_DATA] [GEOGRAPHIC_DATA] [GEOGRAPHIC_D…" at bounding box center [570, 344] width 1113 height 454
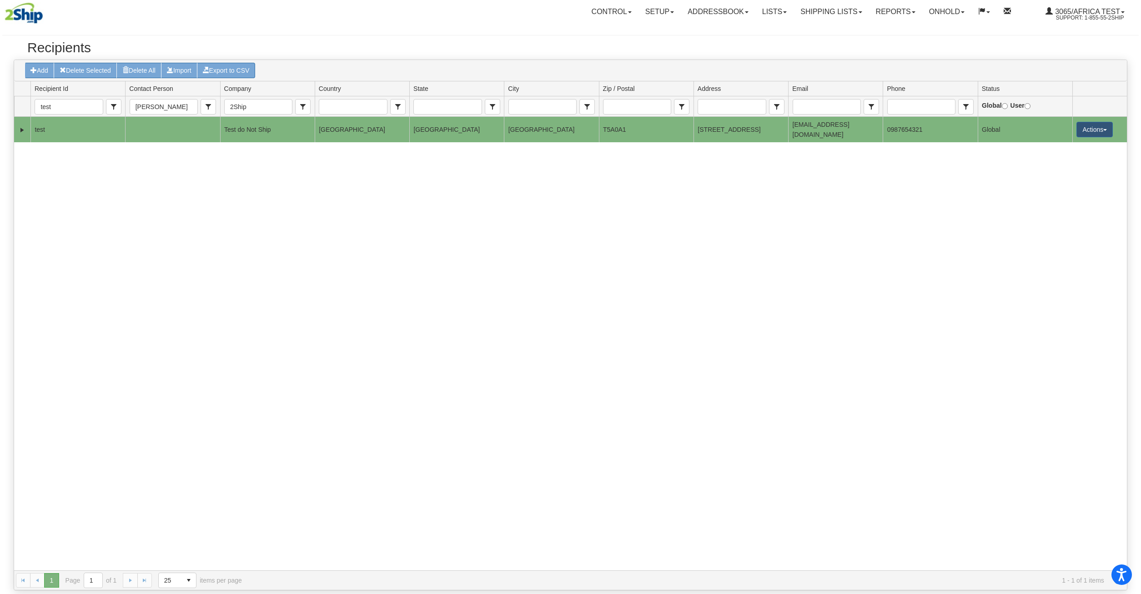
click at [276, 130] on td "Test do Not Ship" at bounding box center [267, 129] width 95 height 25
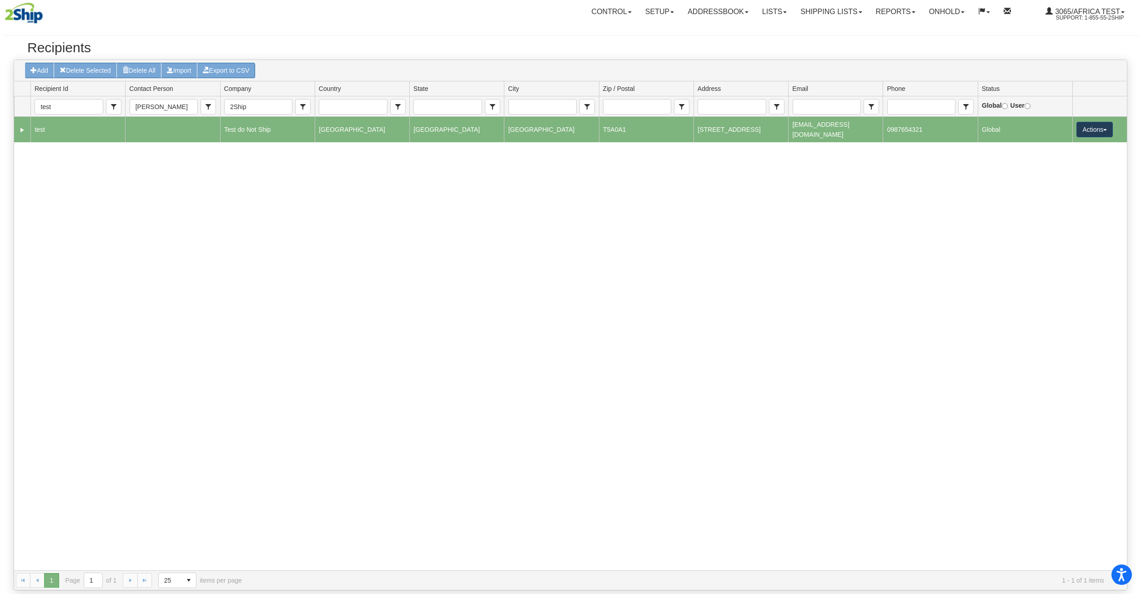
click at [1094, 126] on button "Actions" at bounding box center [1094, 129] width 36 height 15
click at [1074, 166] on link "Accounts" at bounding box center [1075, 171] width 73 height 12
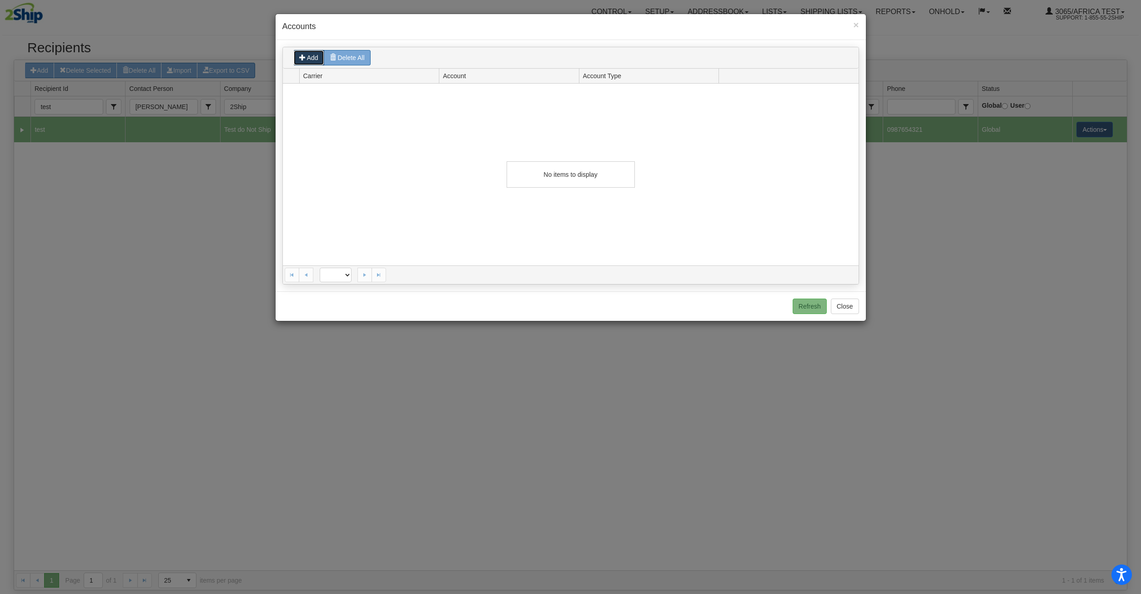
click at [306, 58] on button "Add" at bounding box center [308, 57] width 31 height 15
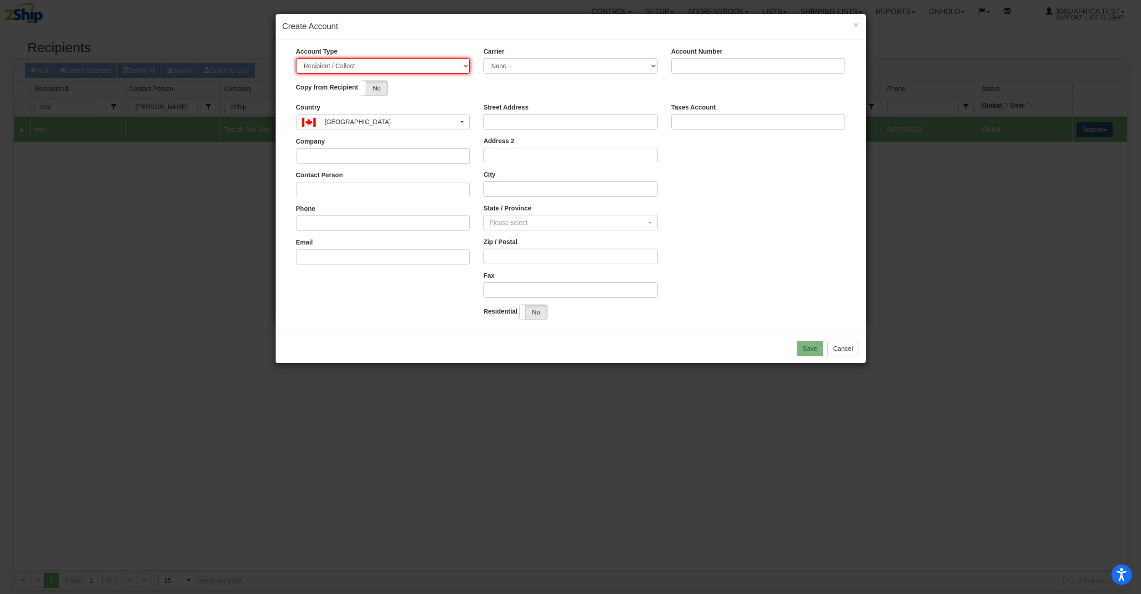
click at [296, 58] on select "Recipient / Collect Third Party" at bounding box center [383, 65] width 174 height 15
click option "Recipient / Collect" at bounding box center [0, 0] width 0 height 0
click at [381, 88] on label "No" at bounding box center [373, 88] width 27 height 15
select select "AB"
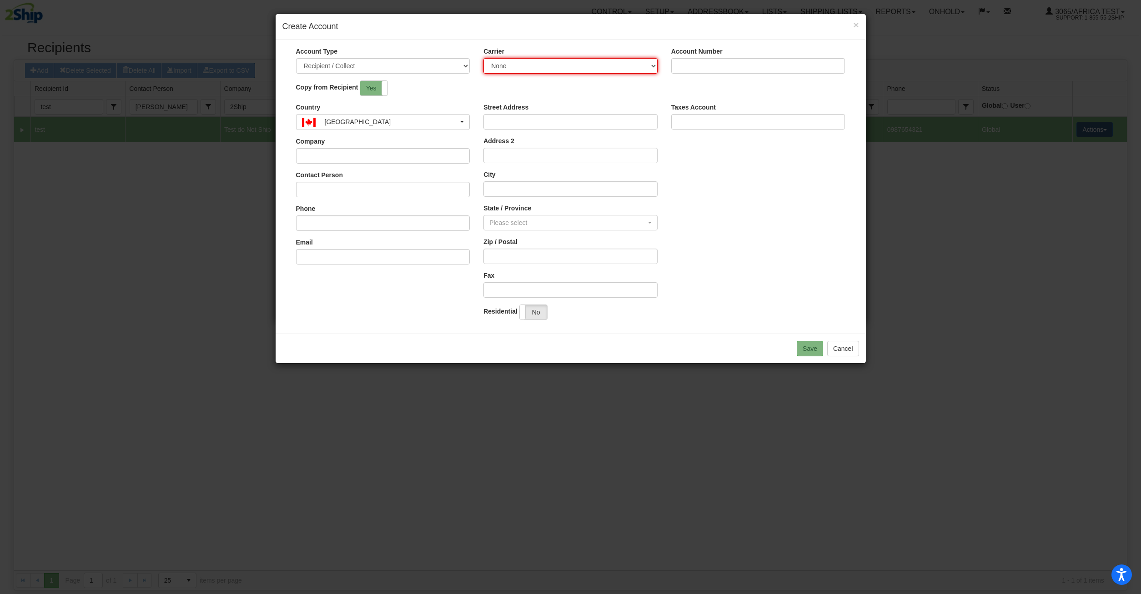
click at [483, 58] on select "None Courier [PERSON_NAME] dpd laser XPO Logistics." at bounding box center [570, 65] width 174 height 15
select select "202"
click option "Courier Guy" at bounding box center [0, 0] width 0 height 0
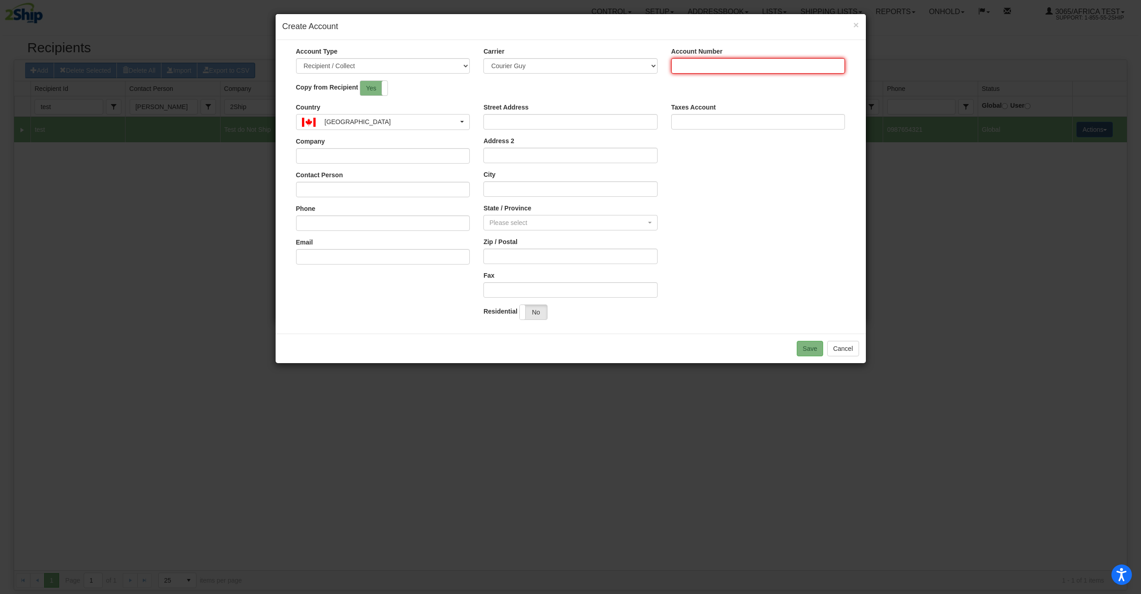
click at [708, 63] on input "Account Number" at bounding box center [758, 65] width 174 height 15
type input "123"
click at [808, 354] on button "Save" at bounding box center [810, 348] width 26 height 15
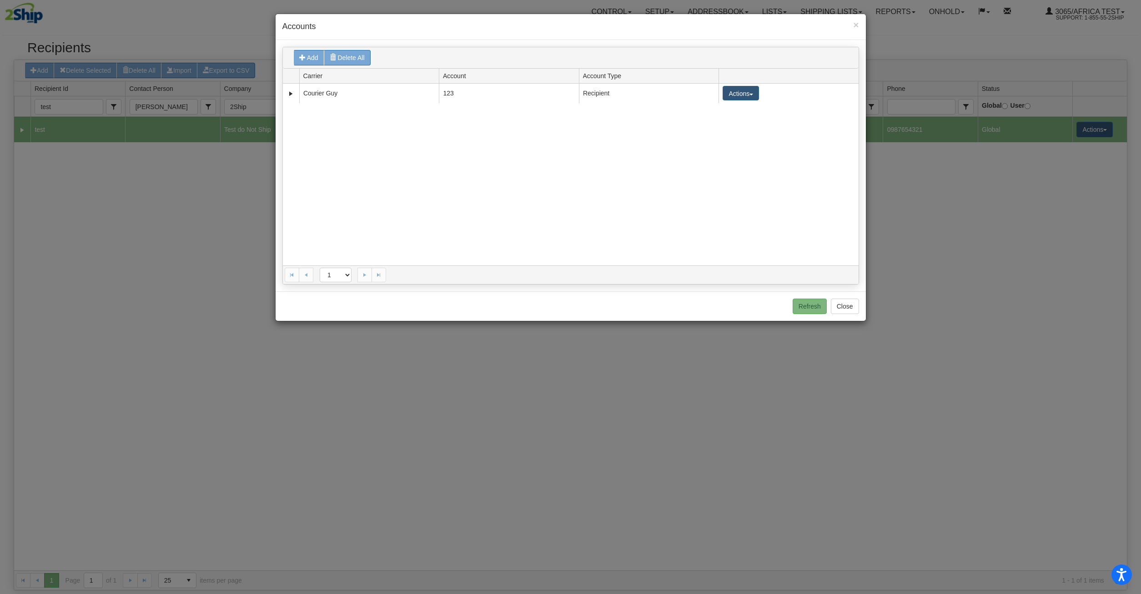
click at [525, 232] on div "97081 Courier Guy 123 Recipient Actions Edit Delete" at bounding box center [571, 175] width 576 height 182
click at [314, 63] on button "Add" at bounding box center [308, 57] width 31 height 15
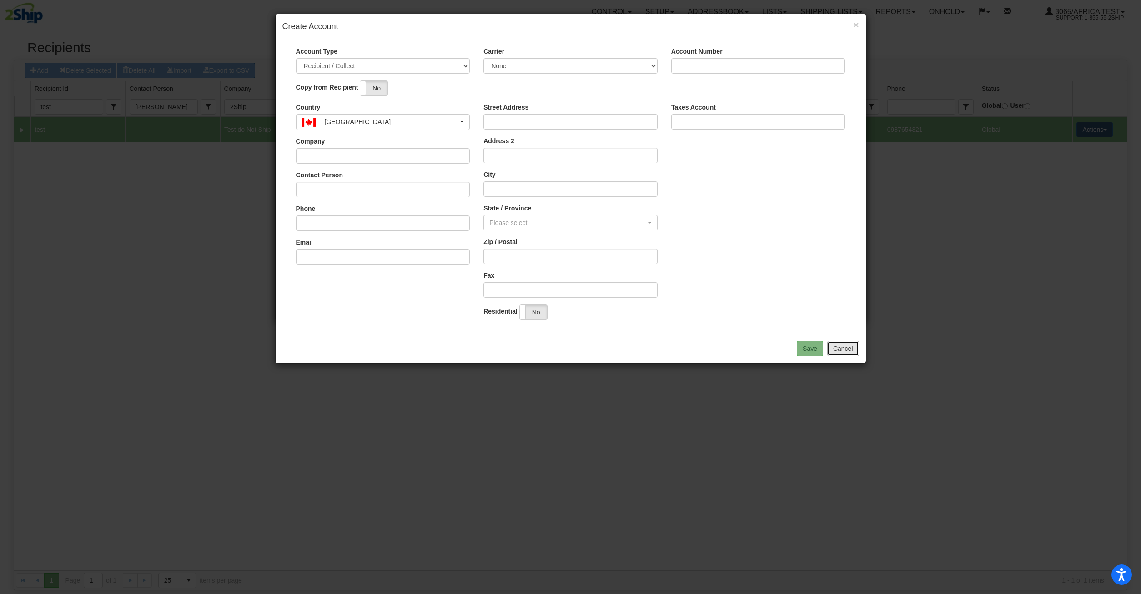
click at [852, 347] on button "Cancel" at bounding box center [843, 348] width 32 height 15
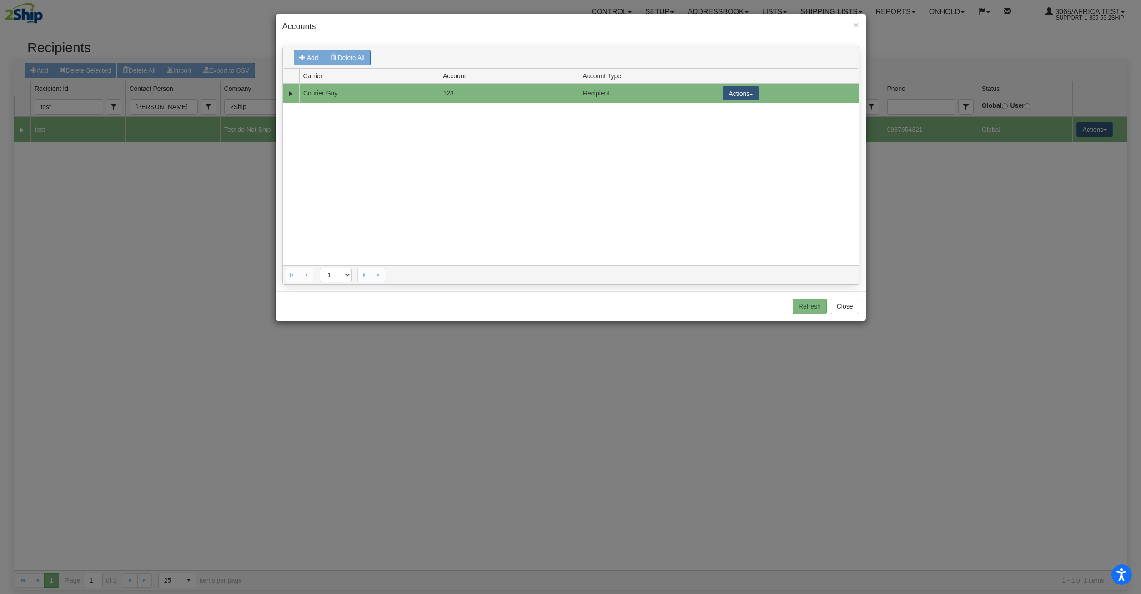
click at [496, 97] on td "123" at bounding box center [509, 94] width 140 height 20
click at [750, 94] on button "Actions" at bounding box center [741, 93] width 36 height 15
click at [742, 111] on link "Edit" at bounding box center [722, 110] width 73 height 12
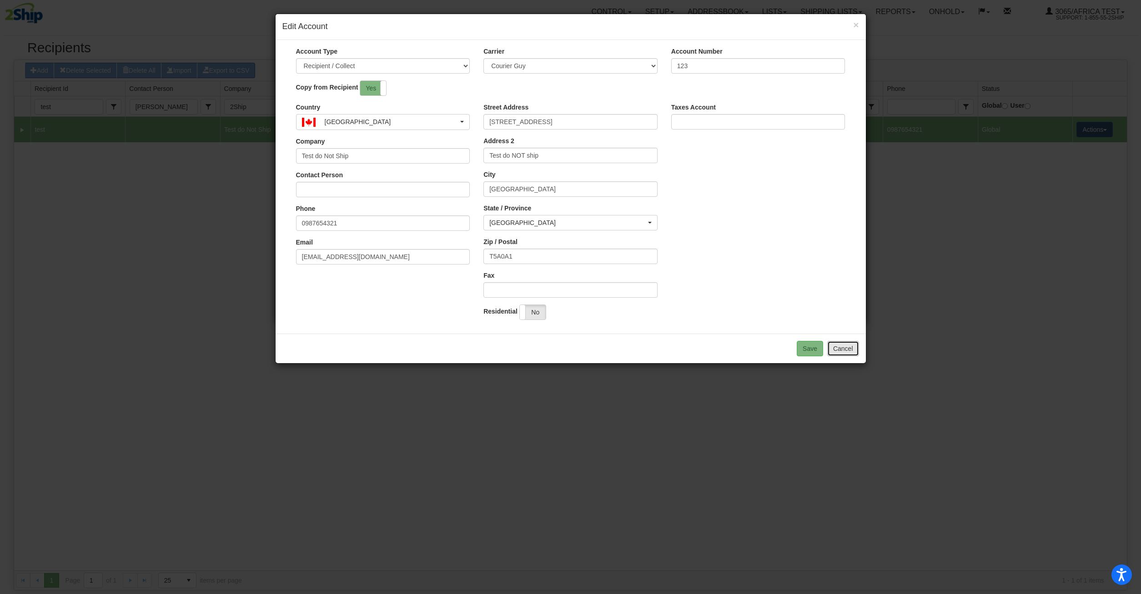
click at [852, 345] on button "Cancel" at bounding box center [843, 348] width 32 height 15
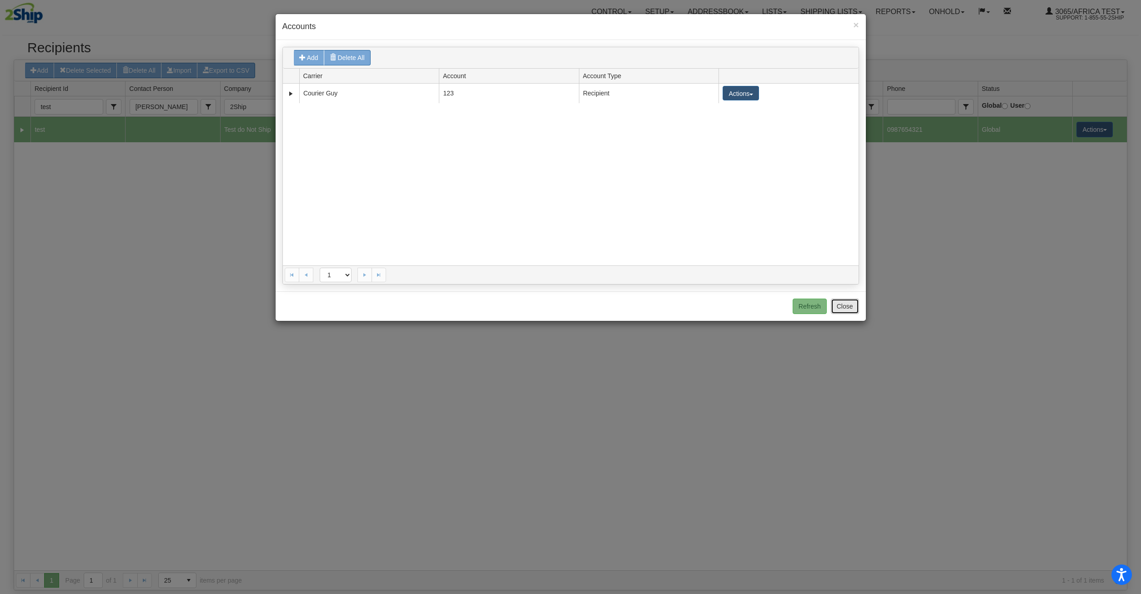
click at [844, 308] on button "Close" at bounding box center [845, 306] width 28 height 15
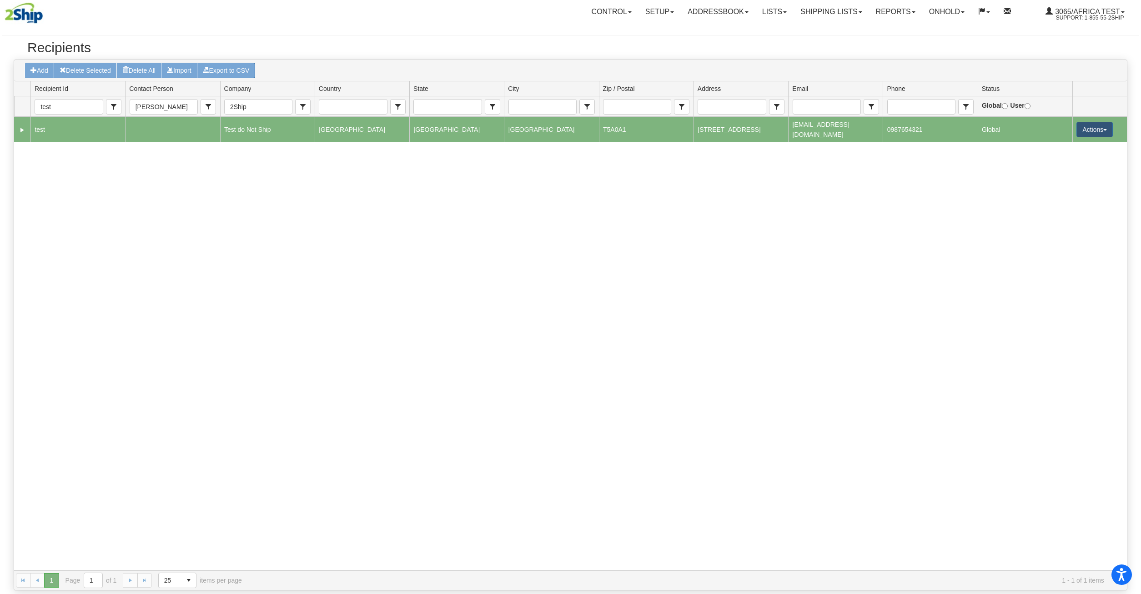
click at [83, 200] on div "2246159 test Test do Not Ship [GEOGRAPHIC_DATA] [GEOGRAPHIC_DATA] [GEOGRAPHIC_D…" at bounding box center [570, 344] width 1113 height 454
click at [59, 127] on td "test" at bounding box center [77, 129] width 95 height 25
drag, startPoint x: 50, startPoint y: 128, endPoint x: 32, endPoint y: 128, distance: 17.3
click at [32, 128] on td "test" at bounding box center [77, 129] width 95 height 25
